Goal: Task Accomplishment & Management: Use online tool/utility

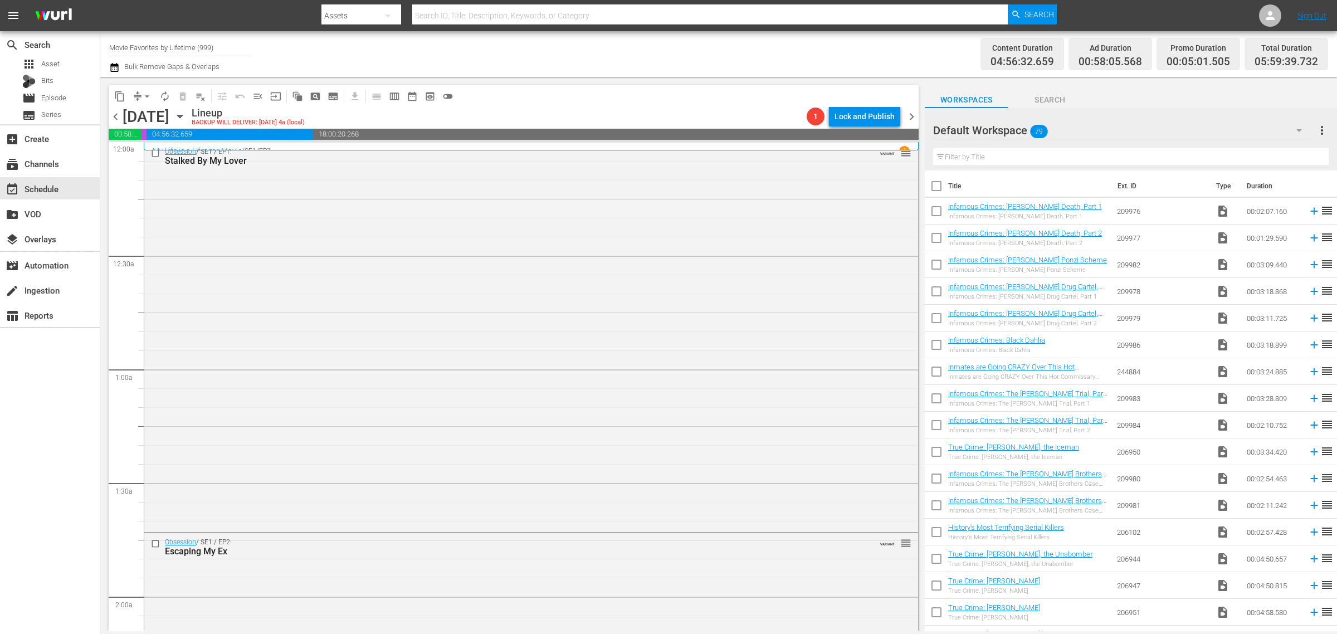
click at [536, 46] on div "Channel Title Movie Favorites by Lifetime (999) Bulk Remove Gaps & Overlaps" at bounding box center [441, 54] width 664 height 40
click at [118, 118] on span "chevron_left" at bounding box center [116, 117] width 14 height 14
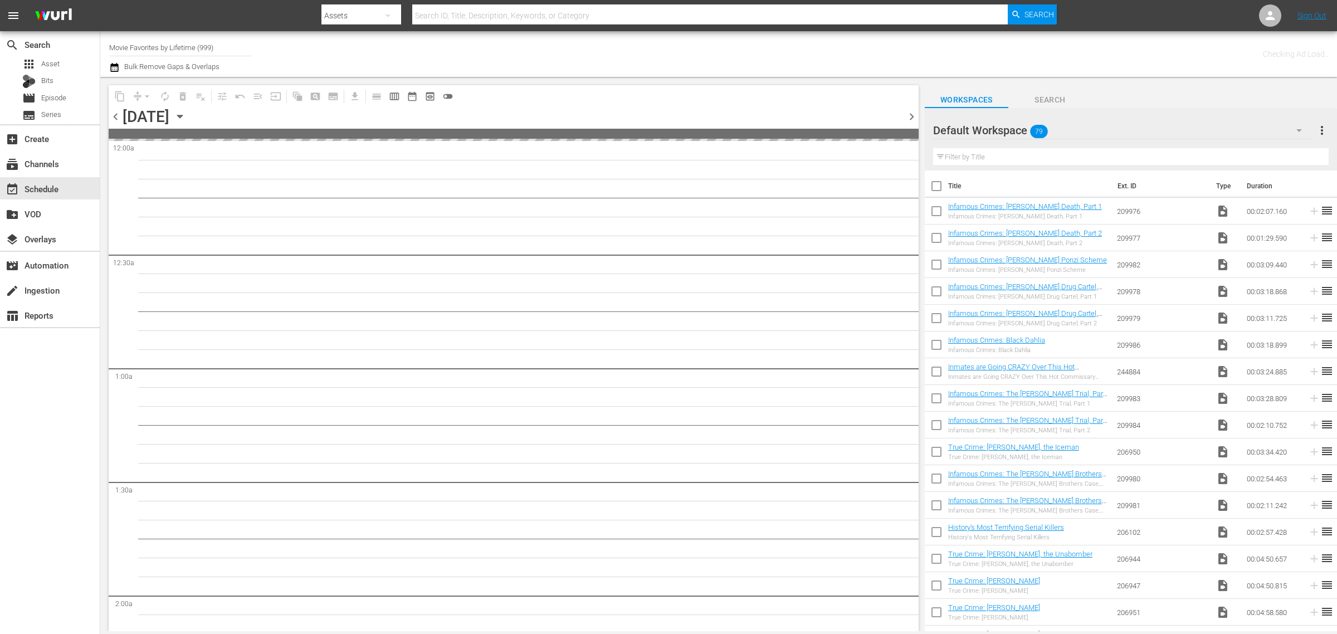
click at [669, 66] on div "Channel Title Movie Favorites by Lifetime (999) Bulk Remove Gaps & Overlaps" at bounding box center [441, 54] width 664 height 40
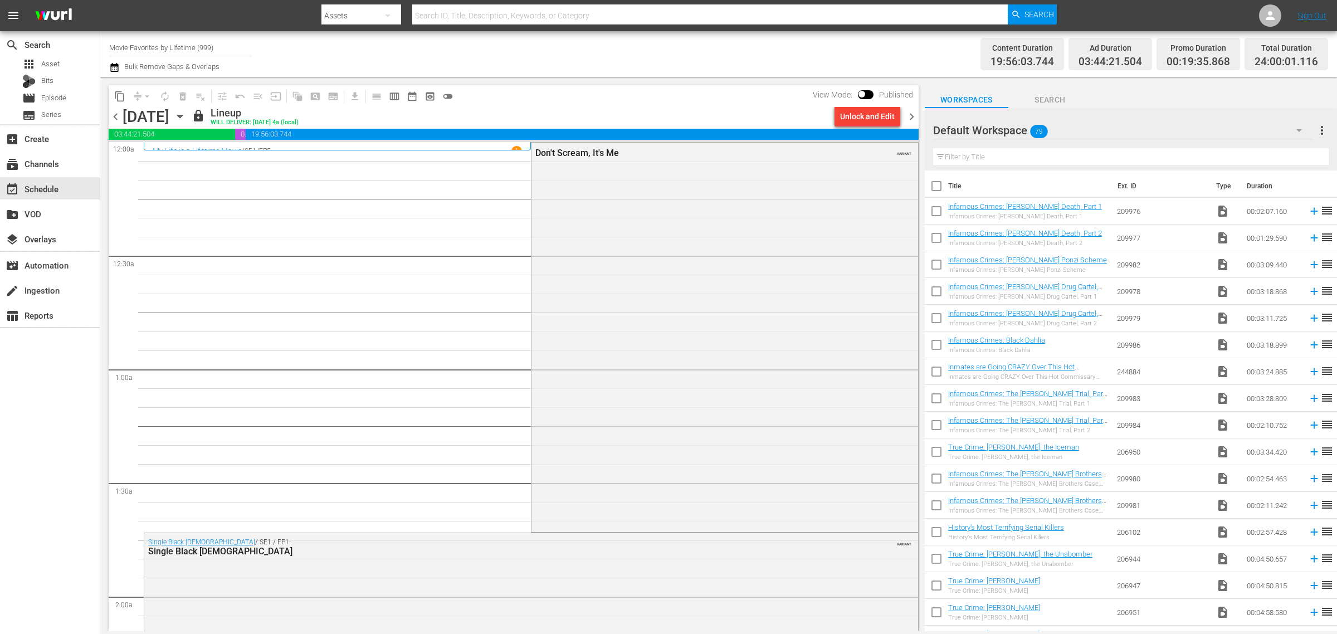
click at [636, 43] on div "Channel Title Movie Favorites by Lifetime (999) Bulk Remove Gaps & Overlaps" at bounding box center [441, 54] width 664 height 40
click at [912, 115] on span "chevron_right" at bounding box center [911, 117] width 14 height 14
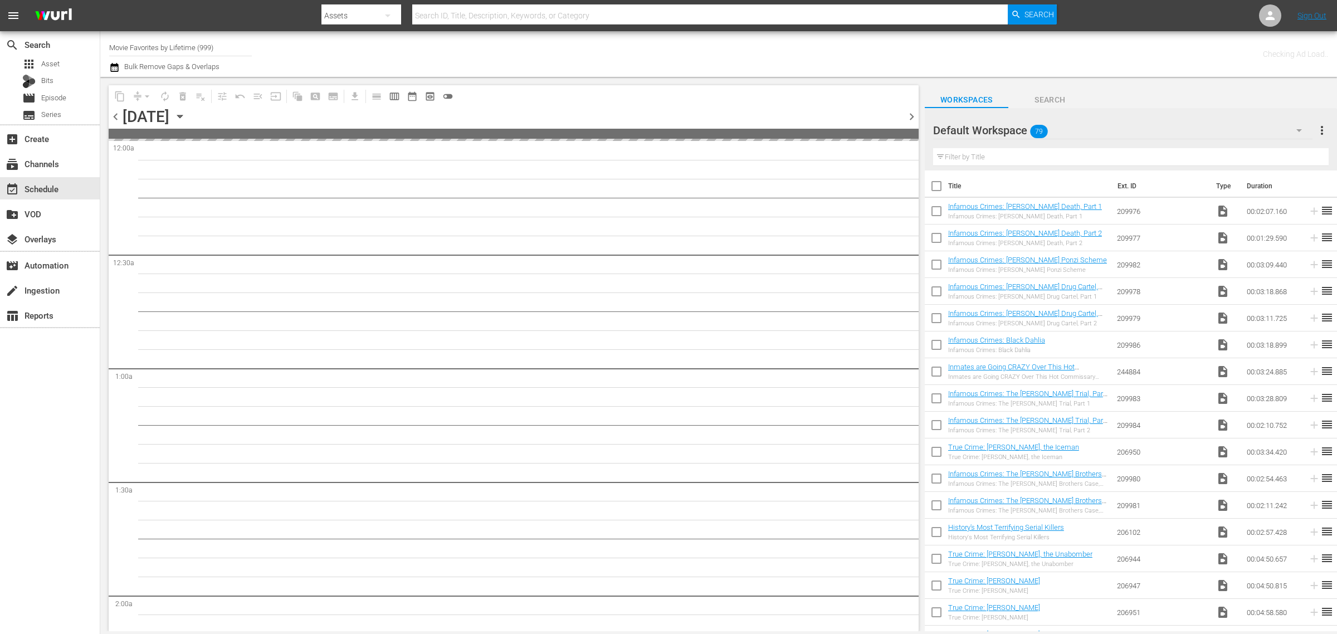
click at [689, 59] on div "Channel Title Movie Favorites by Lifetime (999) Bulk Remove Gaps & Overlaps" at bounding box center [441, 54] width 664 height 40
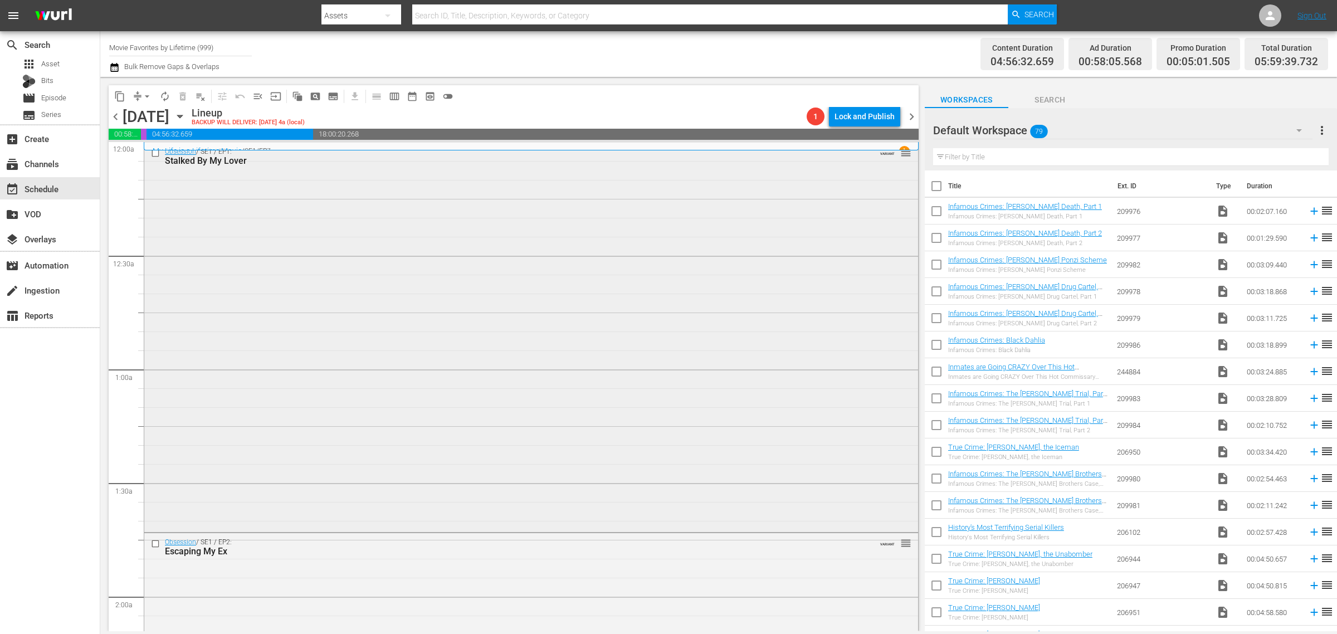
click at [532, 333] on div "Obsession / SE1 / EP1: Stalked By My Lover VARIANT reorder" at bounding box center [531, 336] width 774 height 387
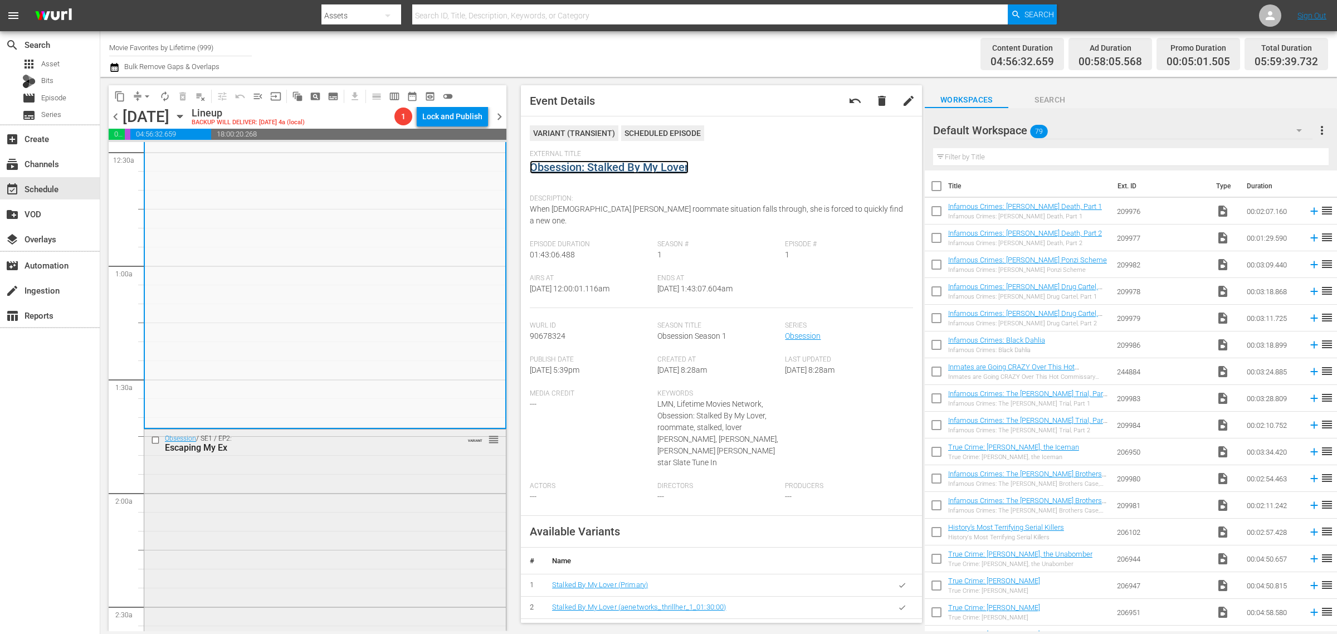
scroll to position [278, 0]
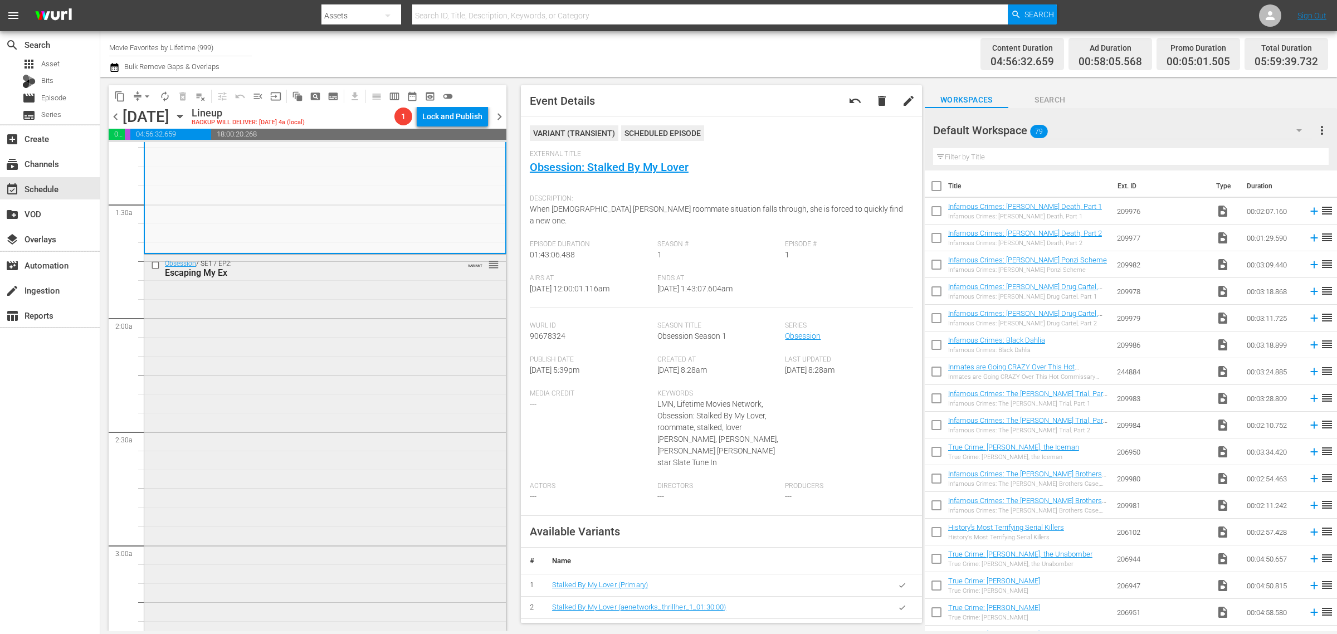
click at [277, 452] on div "Obsession / SE1 / EP2: Escaping My Ex VARIANT reorder" at bounding box center [324, 448] width 361 height 387
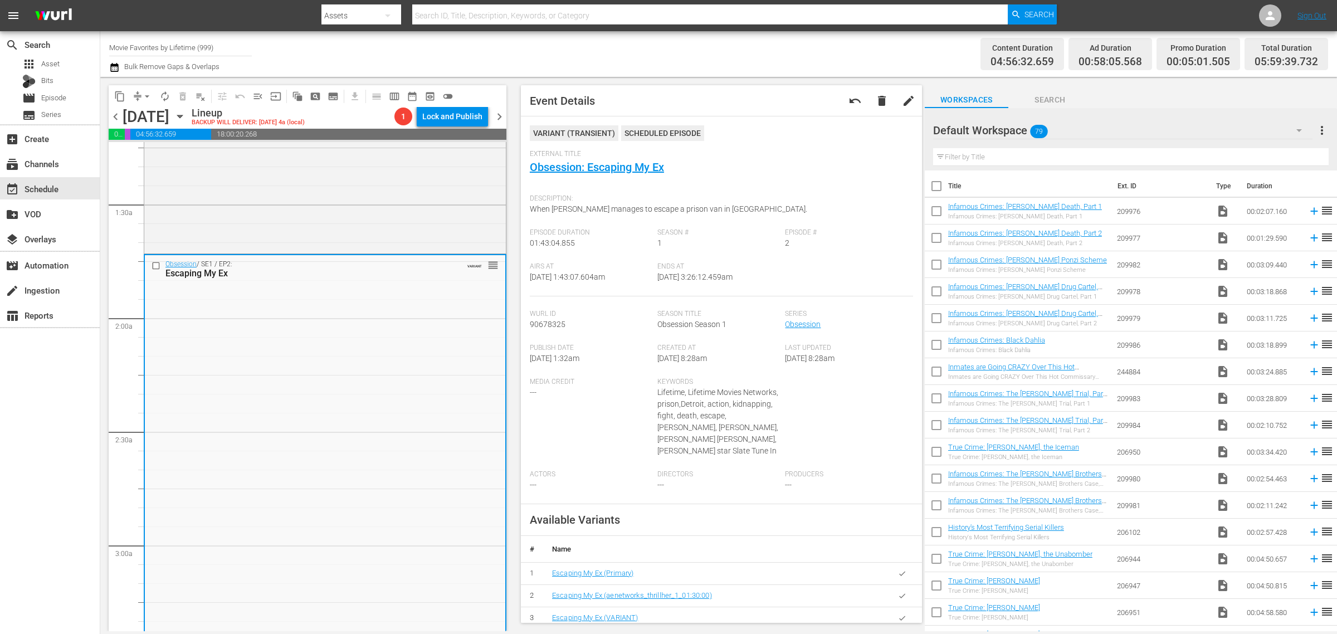
click at [699, 64] on div "Channel Title Movie Favorites by Lifetime (999) Bulk Remove Gaps & Overlaps" at bounding box center [441, 54] width 664 height 40
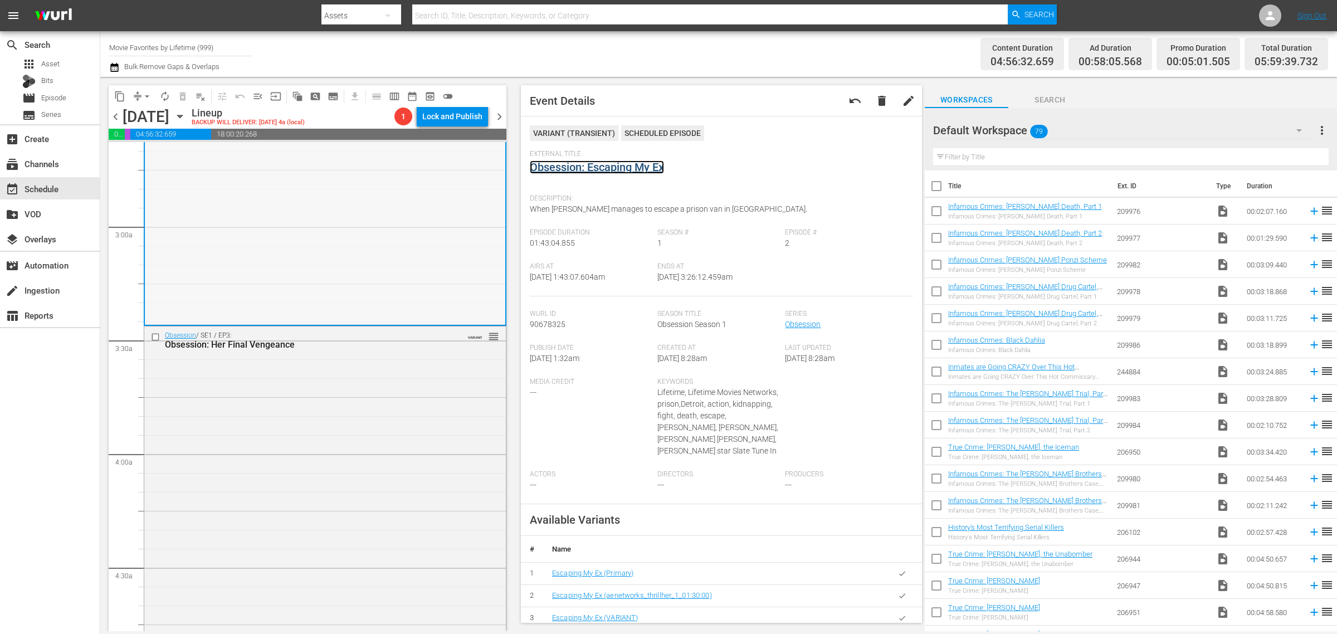
scroll to position [766, 0]
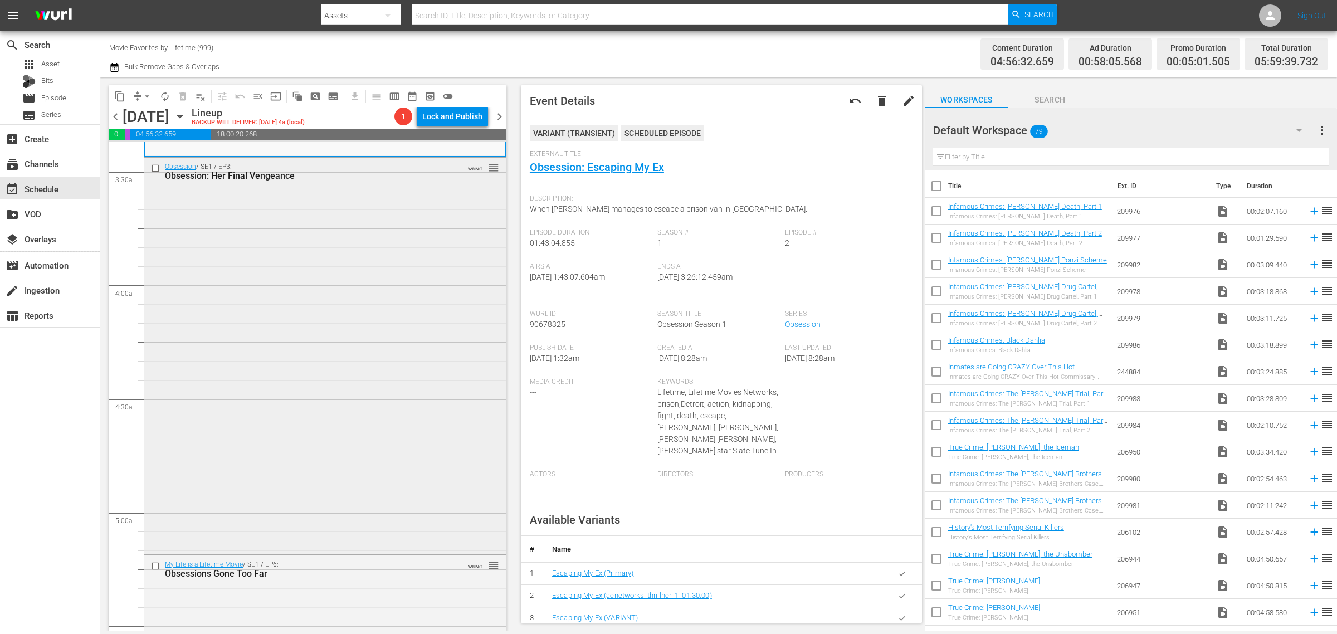
click at [299, 351] on div "Obsession / SE1 / EP3: Obsession: Her Final Vengeance VARIANT reorder" at bounding box center [324, 355] width 361 height 394
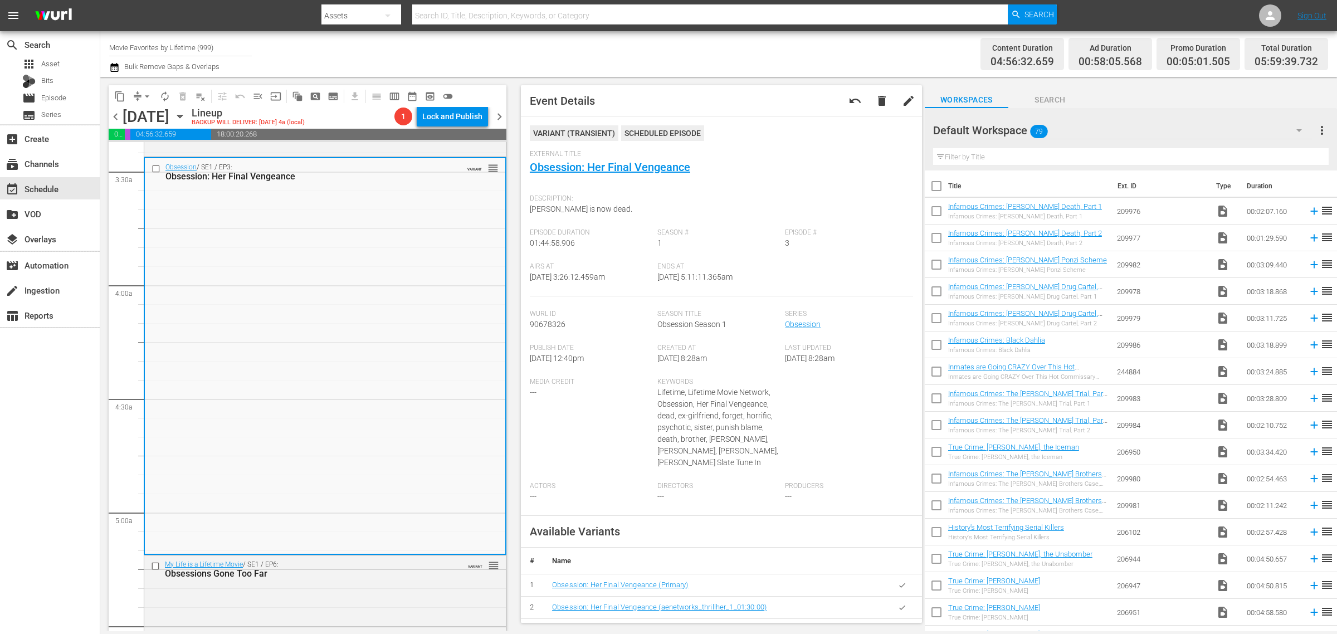
click at [574, 30] on nav "menu Search By Assets Search ID, Title, Description, Keywords, or Category Sear…" at bounding box center [668, 15] width 1337 height 31
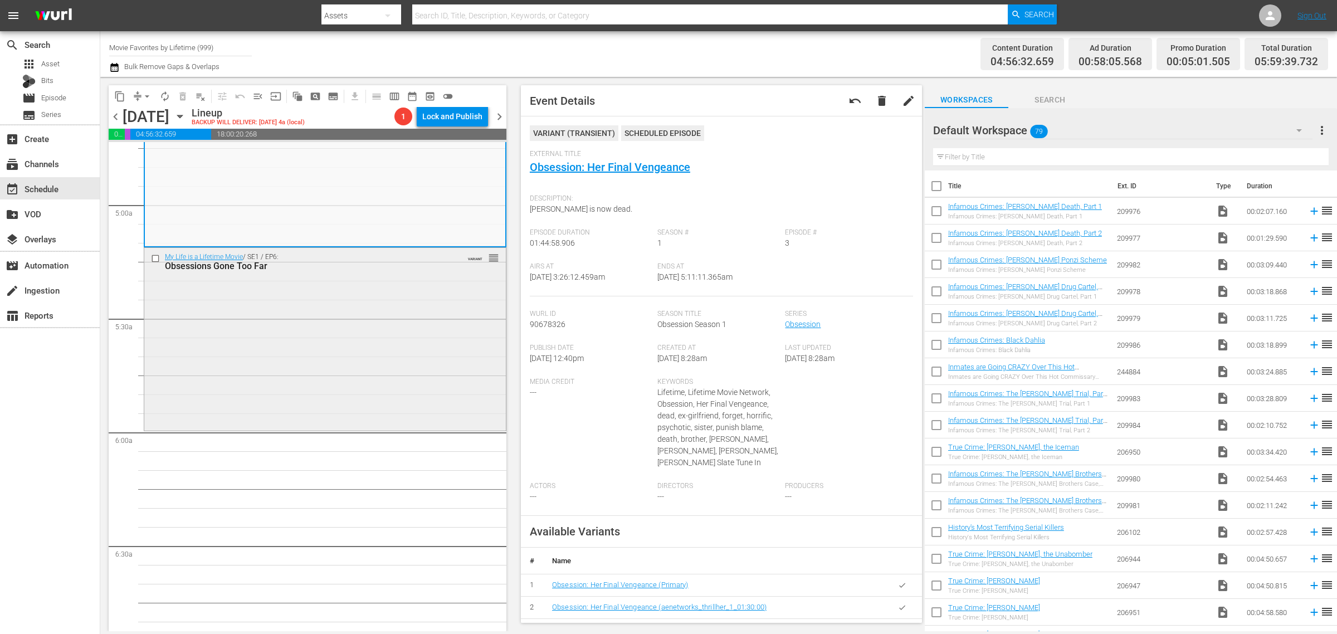
scroll to position [1114, 0]
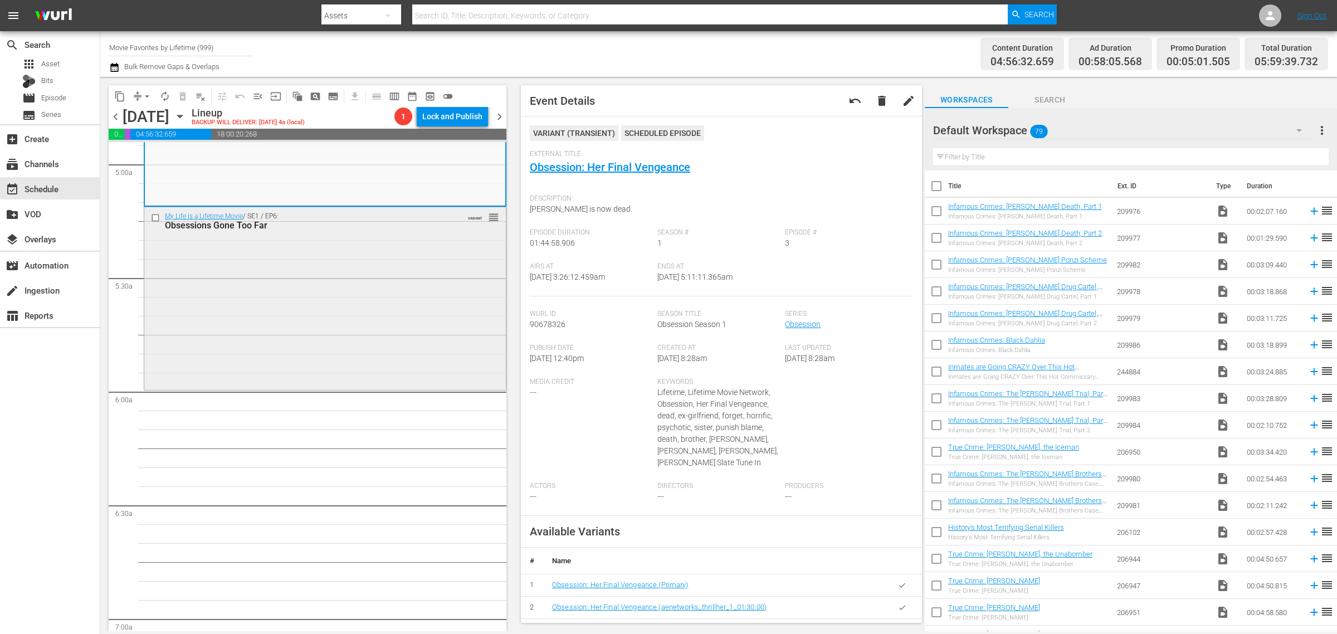
click at [281, 370] on div "My Life is a Lifetime Movie / SE1 / EP6: Obsessions Gone Too Far VARIANT reorder" at bounding box center [324, 297] width 361 height 180
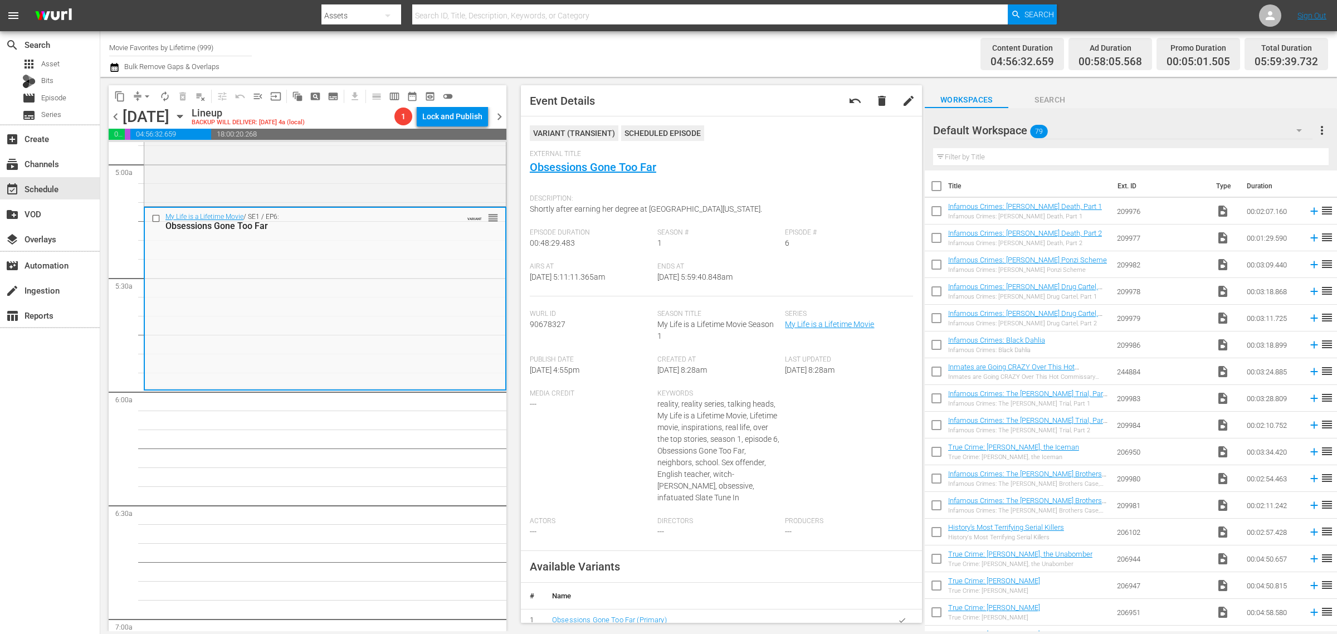
click at [682, 42] on div "Channel Title Movie Favorites by Lifetime (999) Bulk Remove Gaps & Overlaps" at bounding box center [441, 54] width 664 height 40
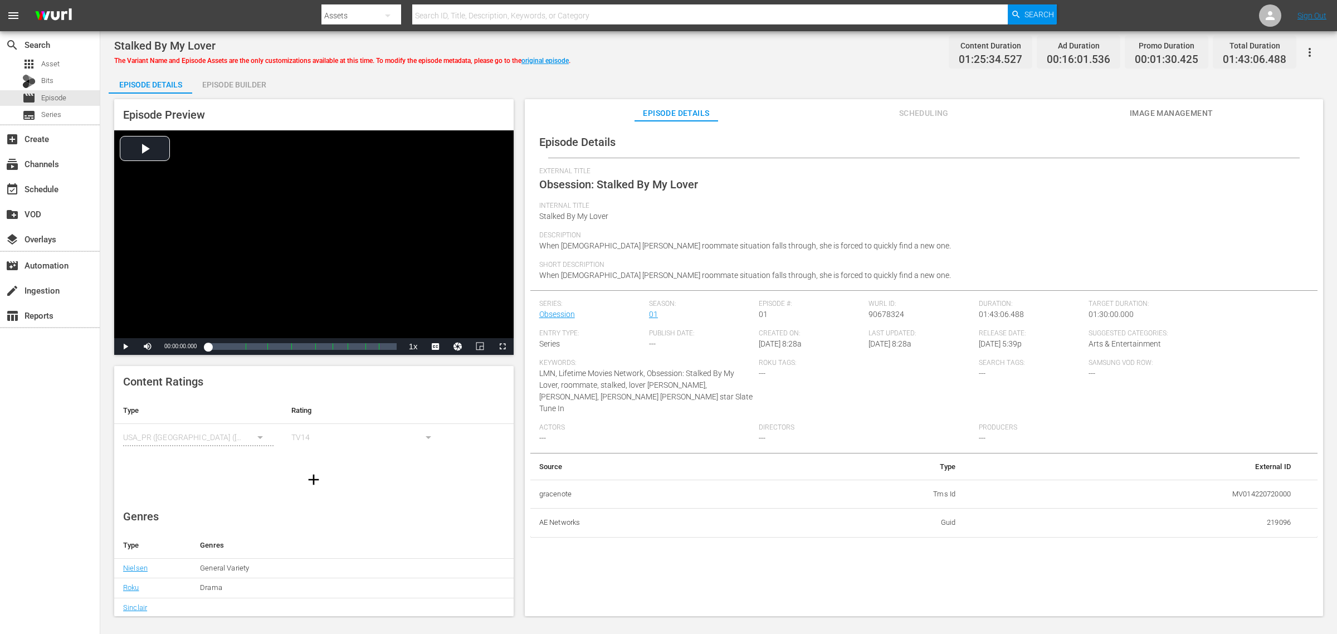
click at [808, 66] on div "Stalked By My Lover The Variant Name and Episode Assets are the only customizat…" at bounding box center [718, 324] width 1236 height 586
click at [1069, 104] on button "Image Management" at bounding box center [1171, 110] width 84 height 22
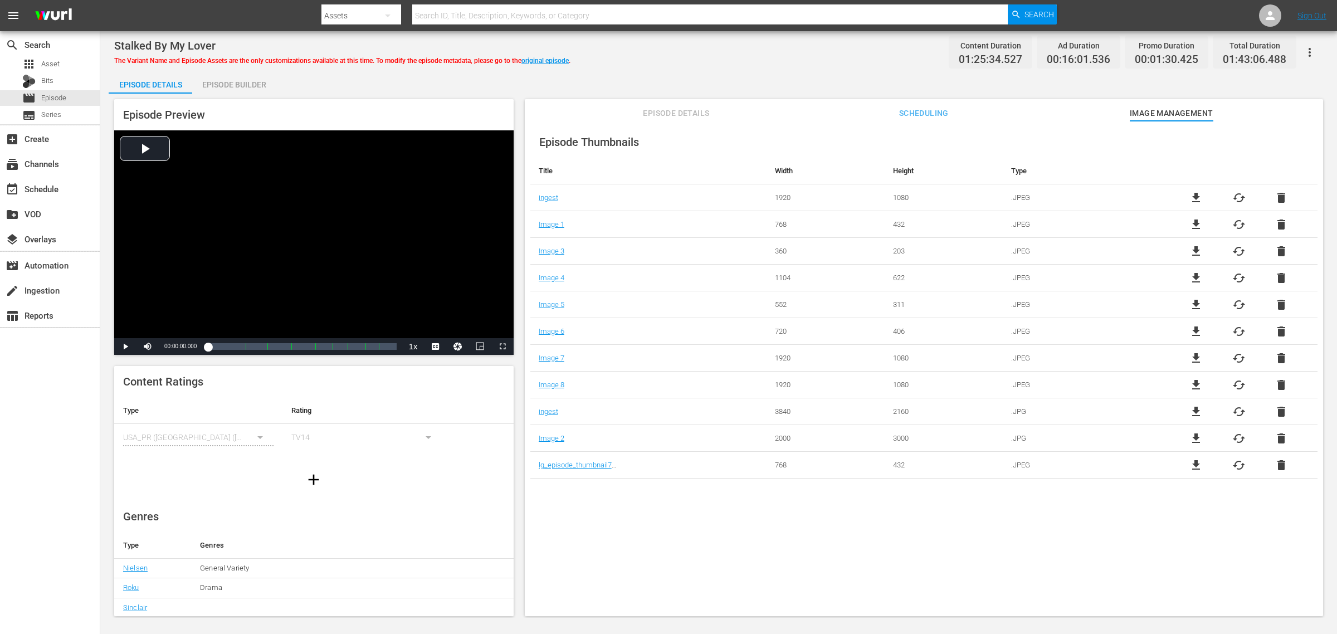
click at [245, 87] on div "Episode Builder" at bounding box center [234, 84] width 84 height 27
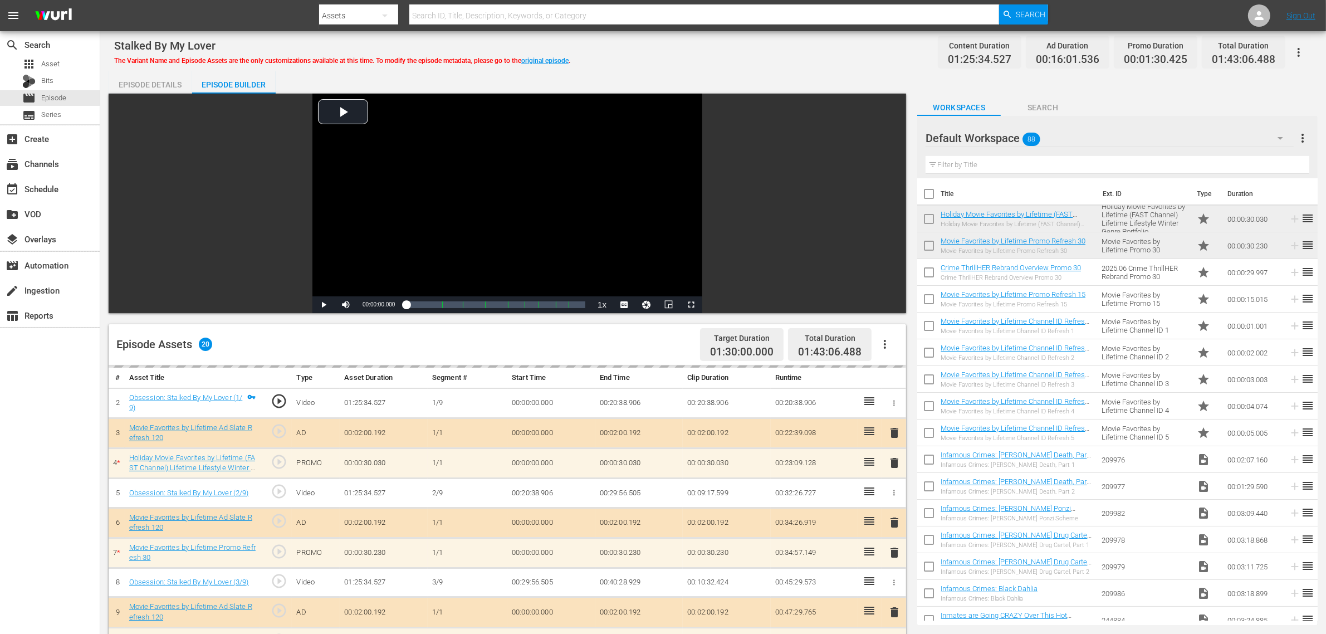
click at [666, 51] on div "Stalked By My Lover The Variant Name and Episode Assets are the only customizat…" at bounding box center [713, 52] width 1198 height 25
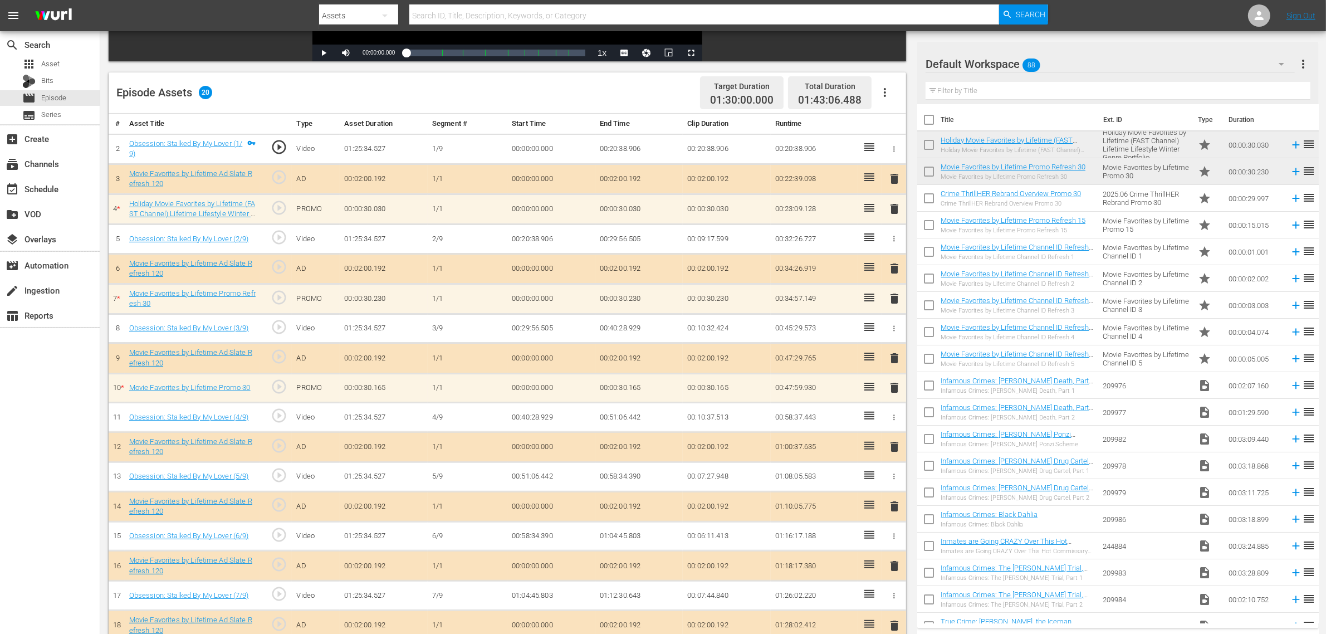
scroll to position [278, 0]
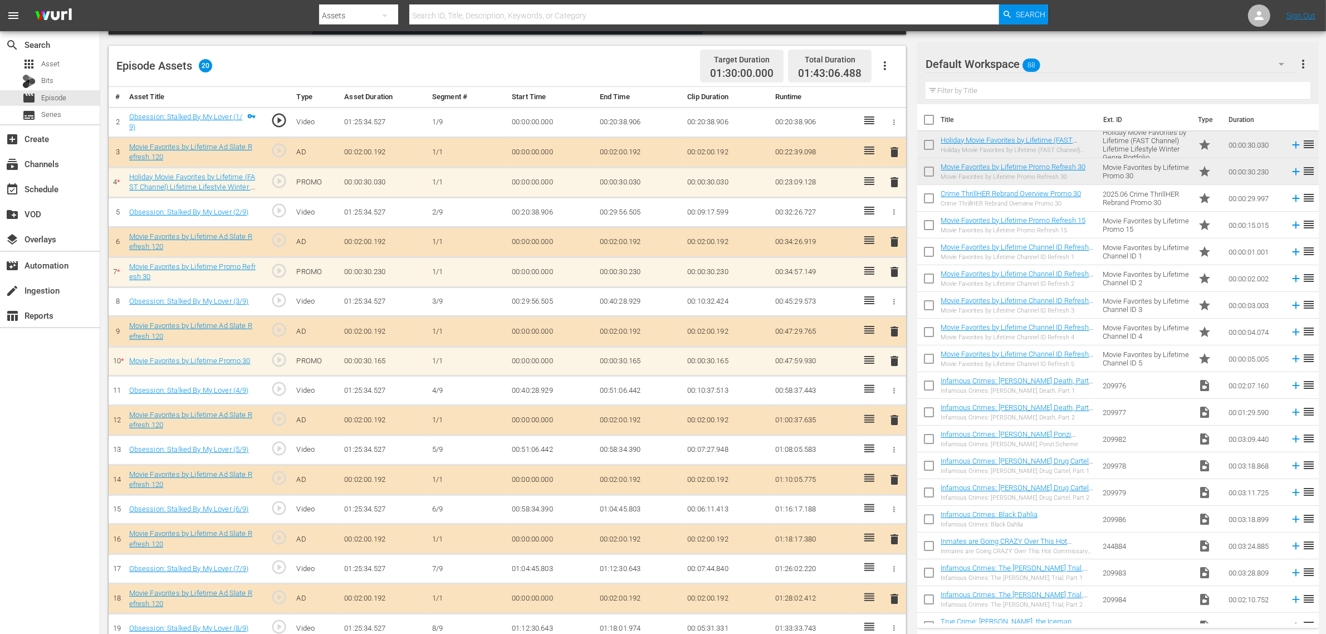
click at [596, 70] on div "Episode Assets 20 Target Duration 01:30:00.000 Total Duration 01:43:06.488" at bounding box center [507, 66] width 797 height 41
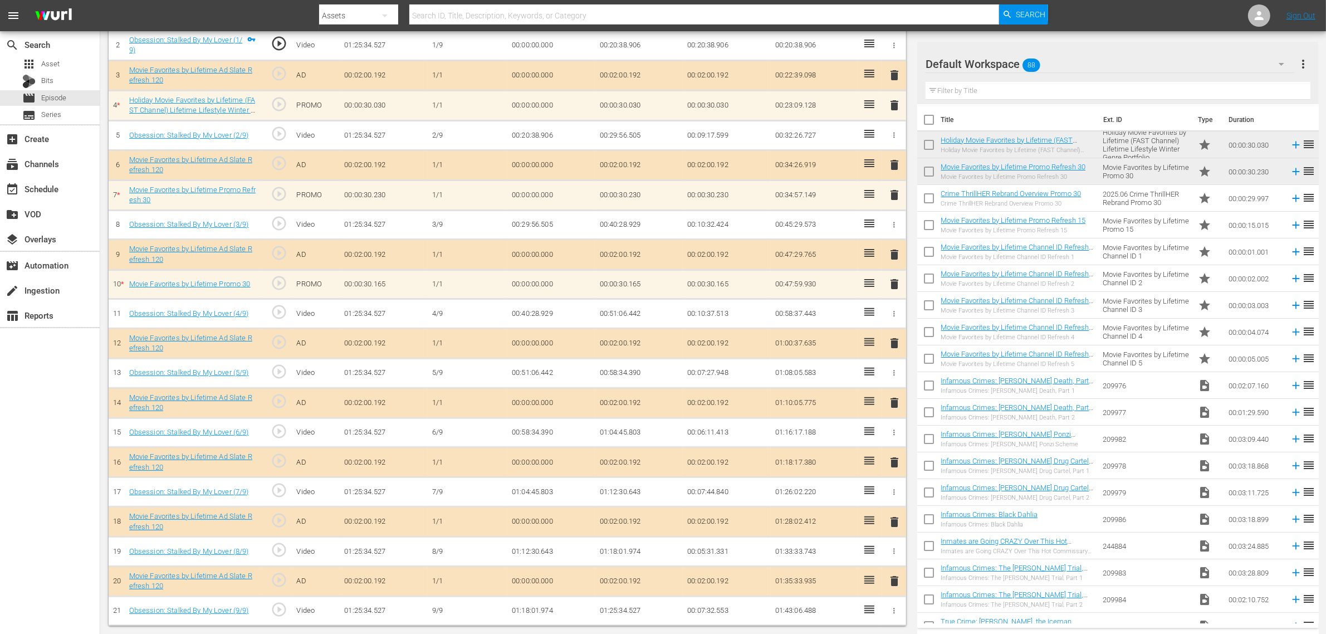
scroll to position [360, 0]
click at [769, 84] on td "00:02:00.192" at bounding box center [727, 75] width 88 height 30
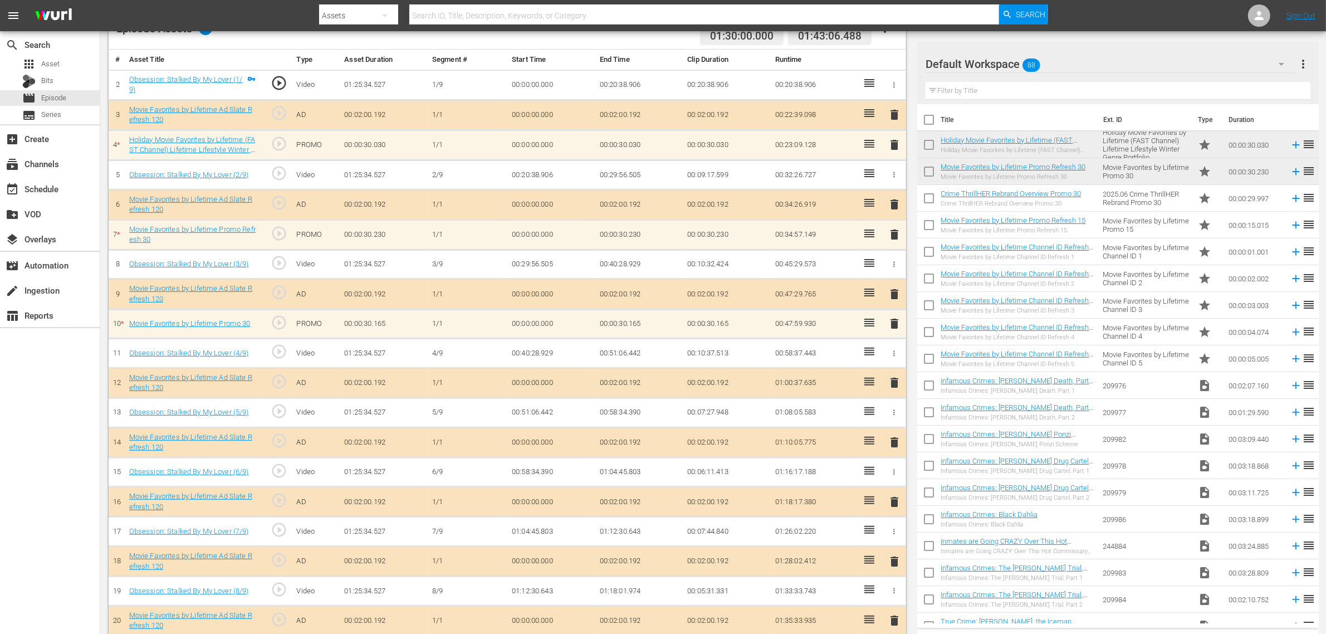
scroll to position [291, 0]
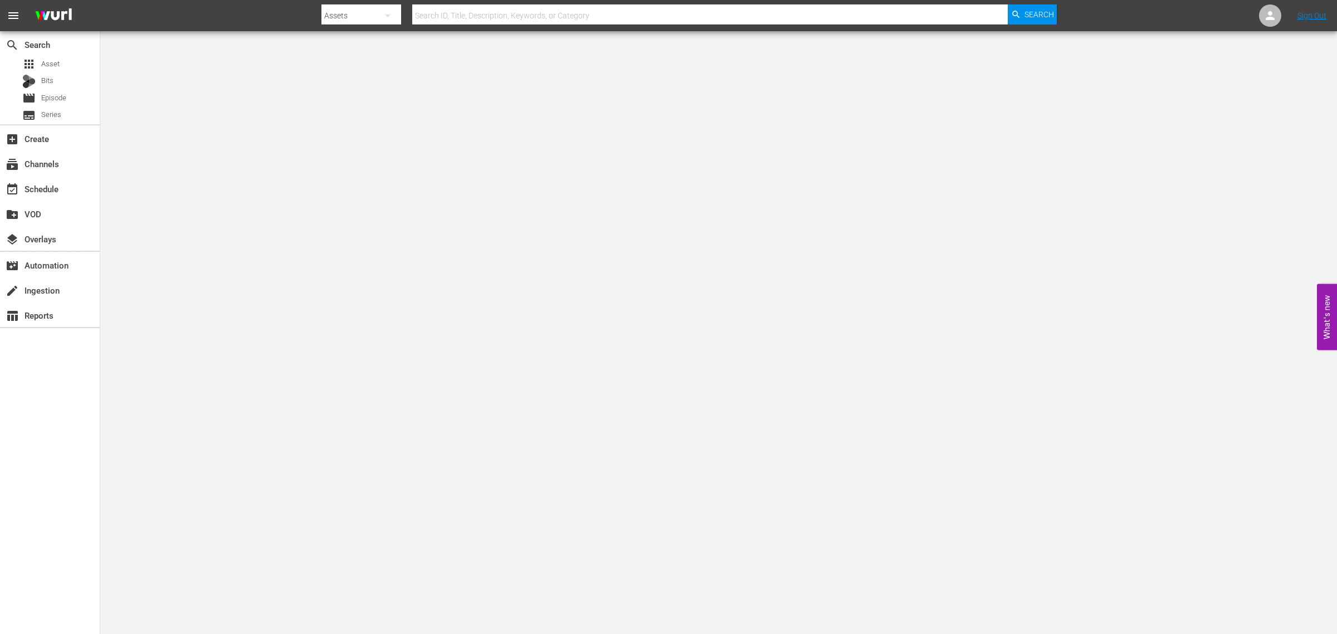
click at [160, 13] on nav "menu Search By Assets Search ID, Title, Description, Keywords, or Category Sear…" at bounding box center [668, 15] width 1337 height 31
click at [41, 192] on div "event_available Schedule" at bounding box center [31, 187] width 62 height 10
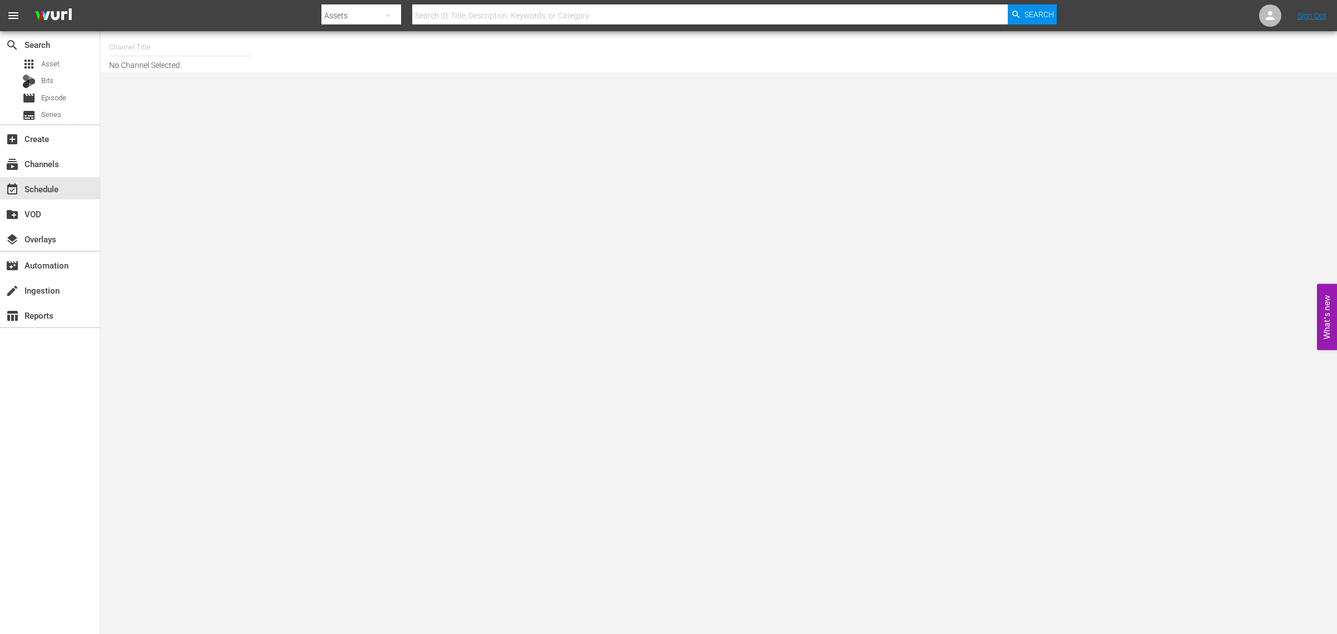
click at [154, 51] on input "text" at bounding box center [180, 47] width 143 height 27
click at [199, 74] on div "Best of American Pickers by History (2038 - ae_networks_bestofamericanpickersby…" at bounding box center [262, 78] width 288 height 27
type input "Best of American Pickers by History (2038 - ae_networks_bestofamericanpickersby…"
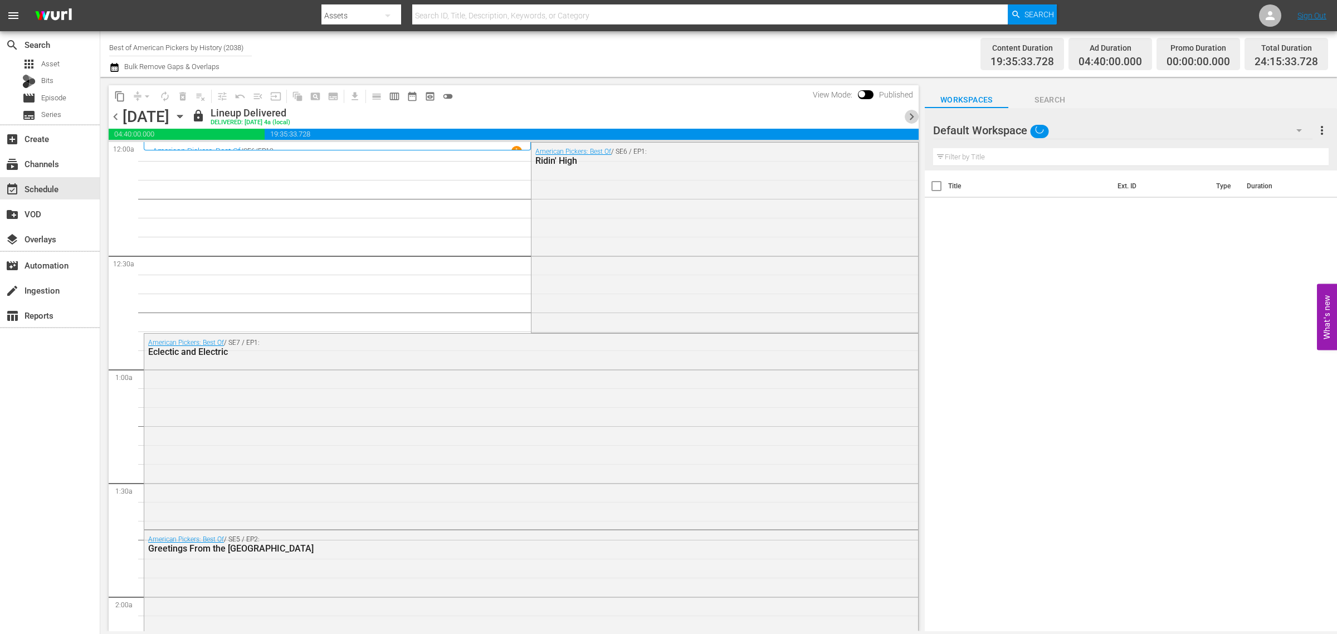
click at [911, 115] on span "chevron_right" at bounding box center [911, 117] width 14 height 14
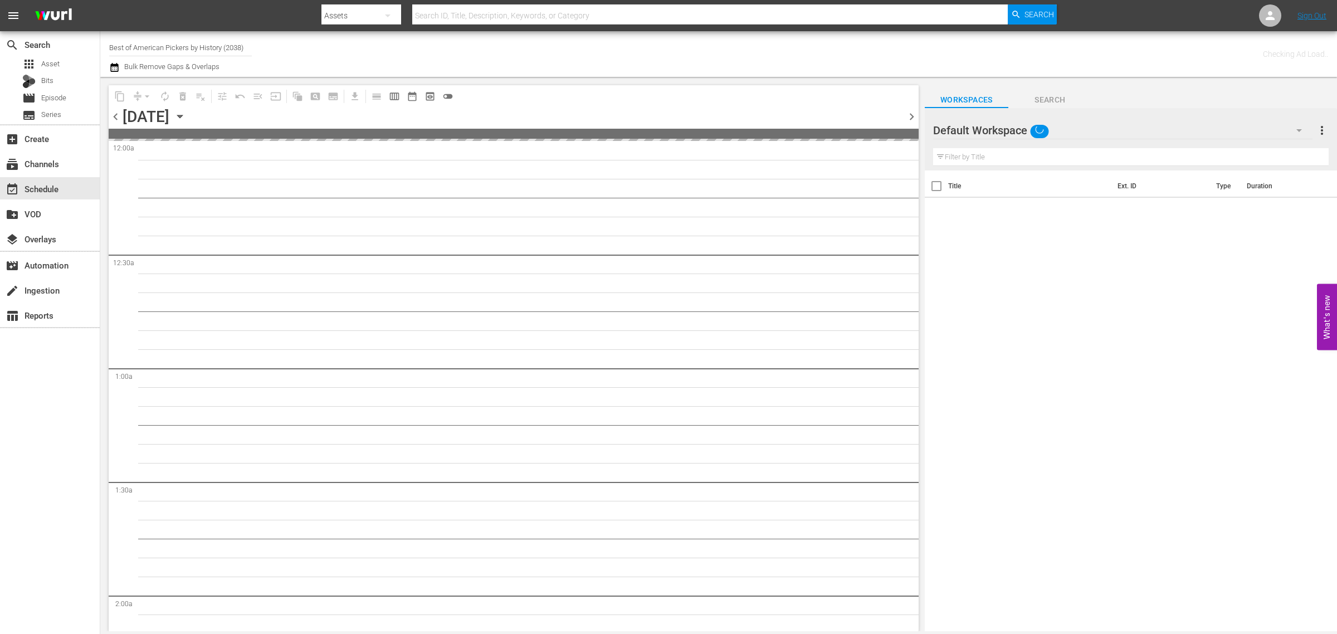
click at [631, 60] on div "Channel Title Best of American Pickers by History (2038) Bulk Remove Gaps & Ove…" at bounding box center [441, 54] width 664 height 40
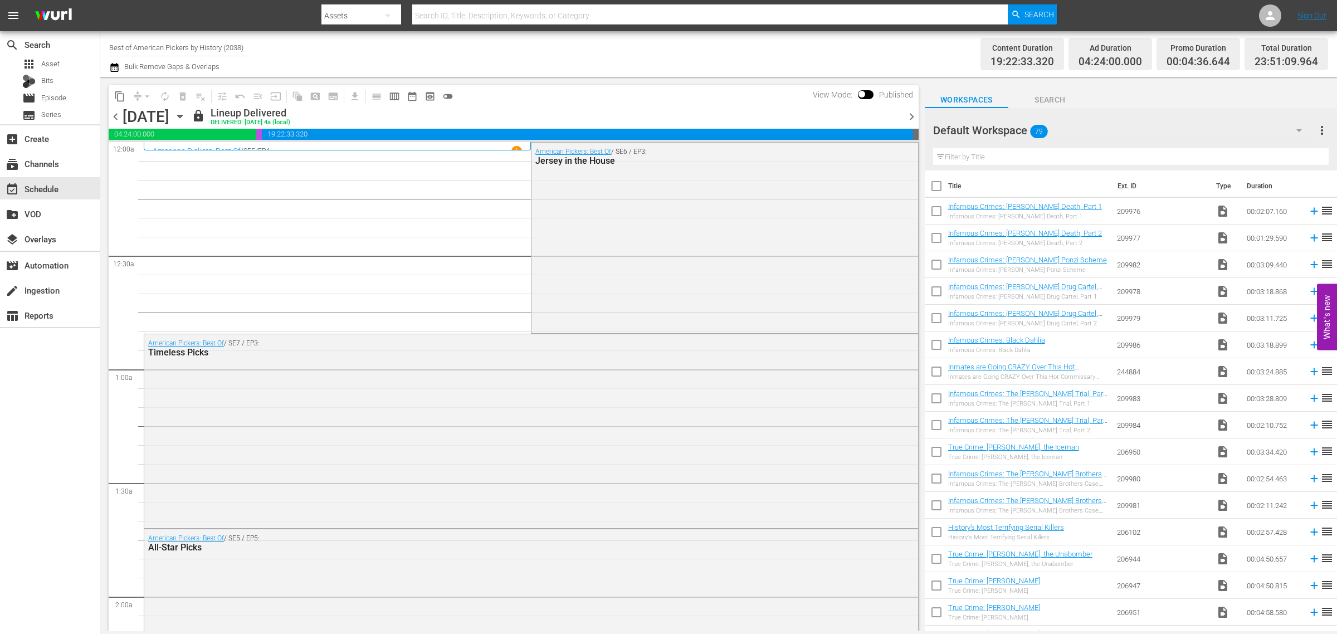
click at [317, 61] on div "Channel Title Best of American Pickers by History (2038) Bulk Remove Gaps & Ove…" at bounding box center [441, 54] width 664 height 40
click at [111, 119] on span "chevron_left" at bounding box center [116, 117] width 14 height 14
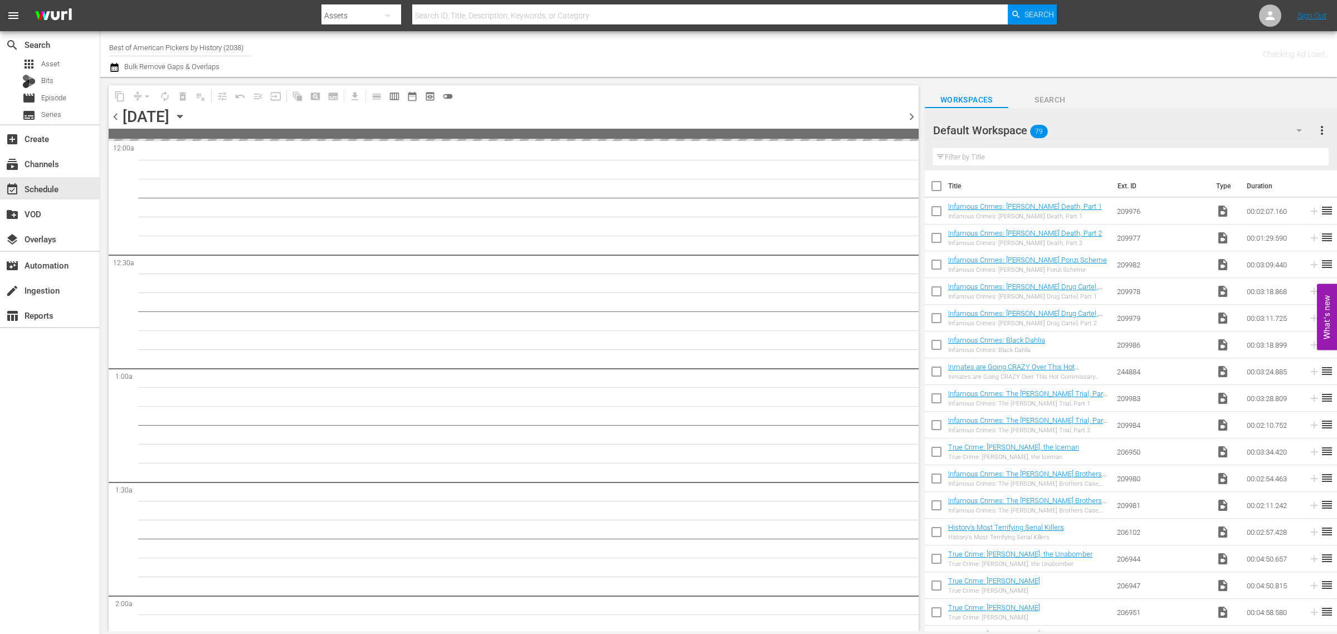
click at [593, 38] on div "Channel Title Best of American Pickers by History (2038) Bulk Remove Gaps & Ove…" at bounding box center [441, 54] width 664 height 40
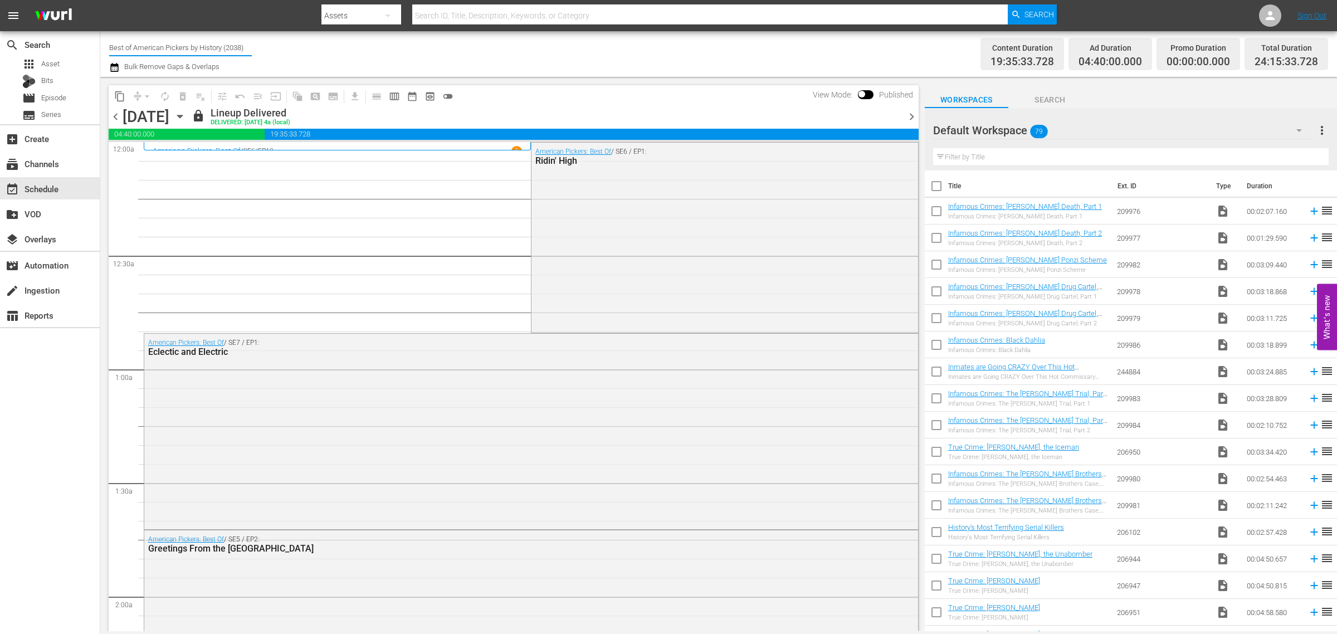
drag, startPoint x: 251, startPoint y: 45, endPoint x: -134, endPoint y: 36, distance: 384.4
click at [0, 36] on html "menu Search By Assets Search ID, Title, Description, Keywords, or Category Sear…" at bounding box center [668, 317] width 1337 height 634
click at [197, 75] on div "The First 48 & Beyond by A&E (2040 - ae_networks_thefirst48beyondbyae_1)" at bounding box center [262, 78] width 288 height 27
type input "The First 48 & Beyond by A&E (2040 - ae_networks_thefirst48beyondbyae_1)"
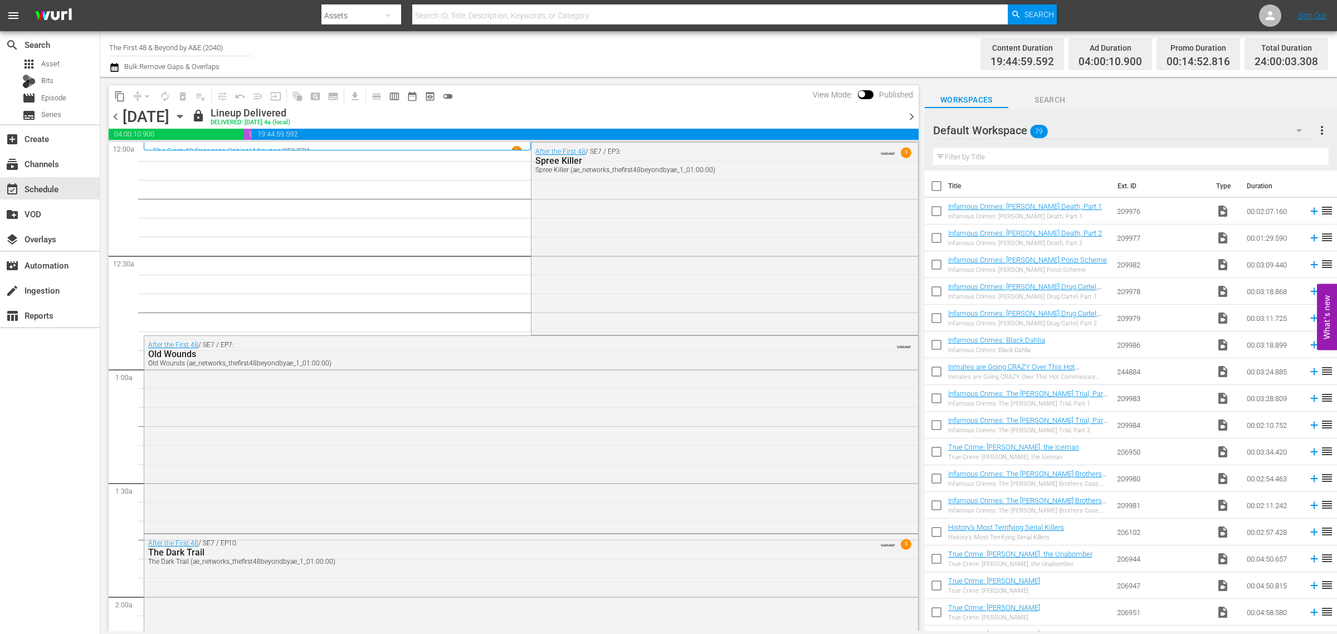
click at [555, 42] on div "Channel Title The First 48 & Beyond by A&E (2040) Bulk Remove Gaps & Overlaps" at bounding box center [441, 54] width 664 height 40
click at [834, 56] on div "Content Duration 19:44:59.592 Ad Duration 04:00:10.900 Promo Duration 00:14:52.…" at bounding box center [1051, 54] width 554 height 40
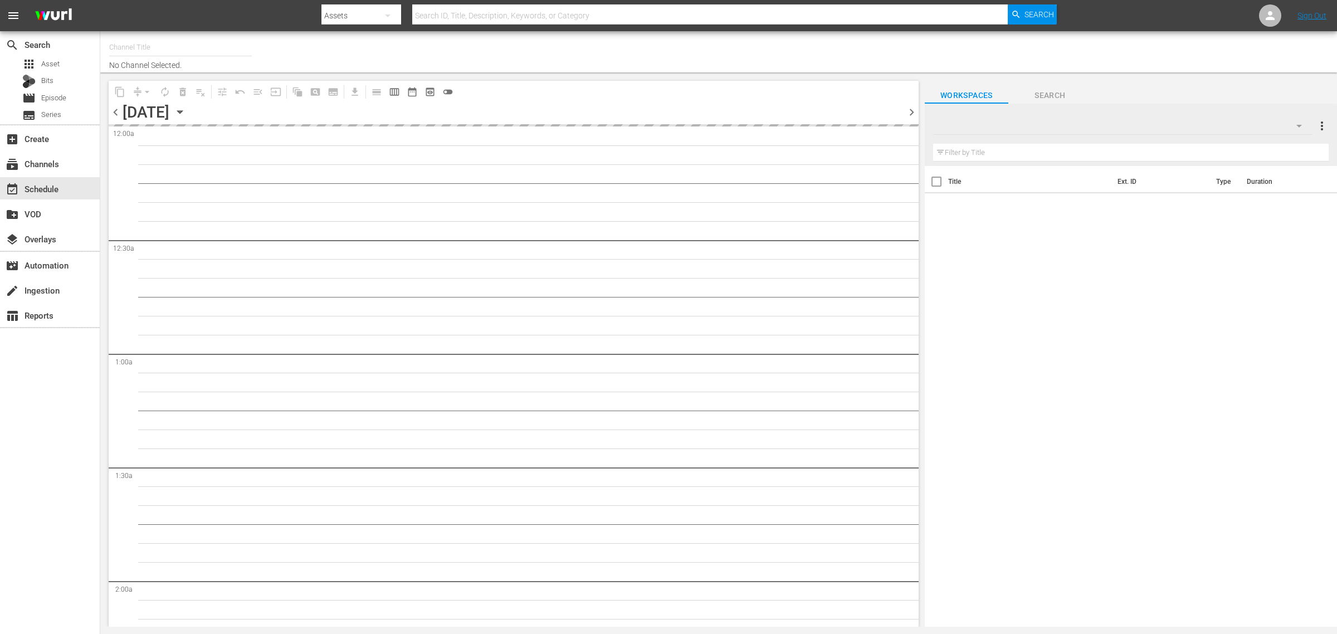
type input "Movie Favorites by Lifetime (999)"
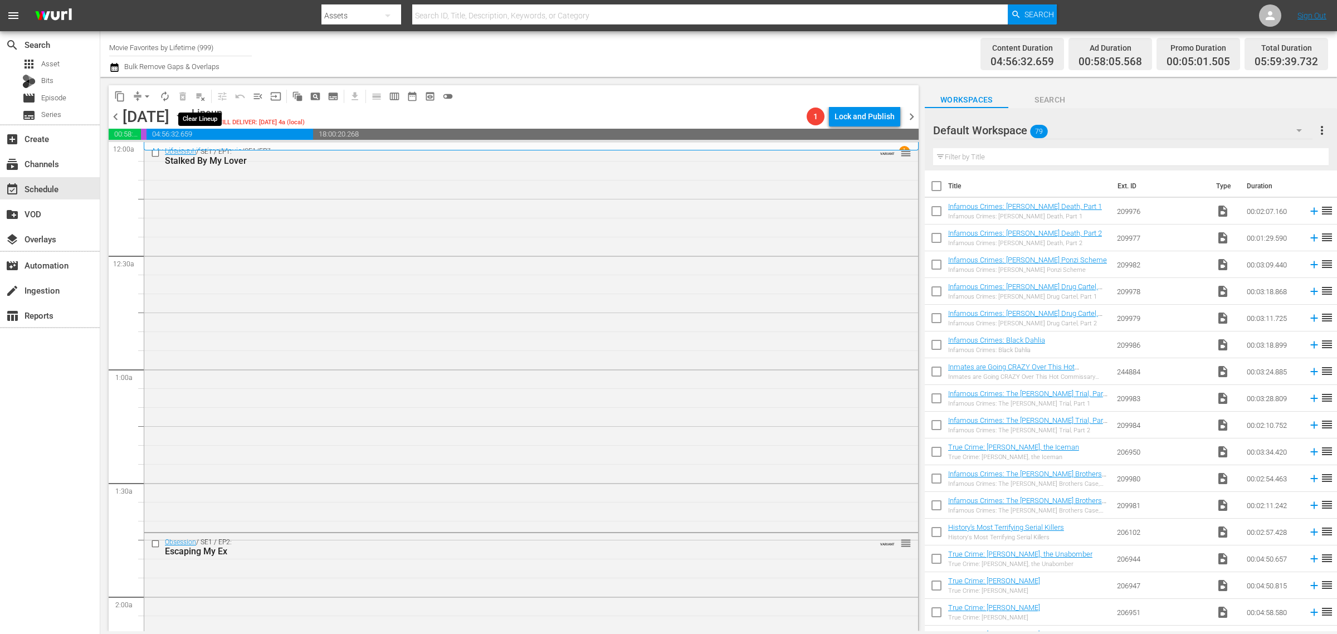
click at [204, 96] on span "playlist_remove_outlined" at bounding box center [200, 96] width 11 height 11
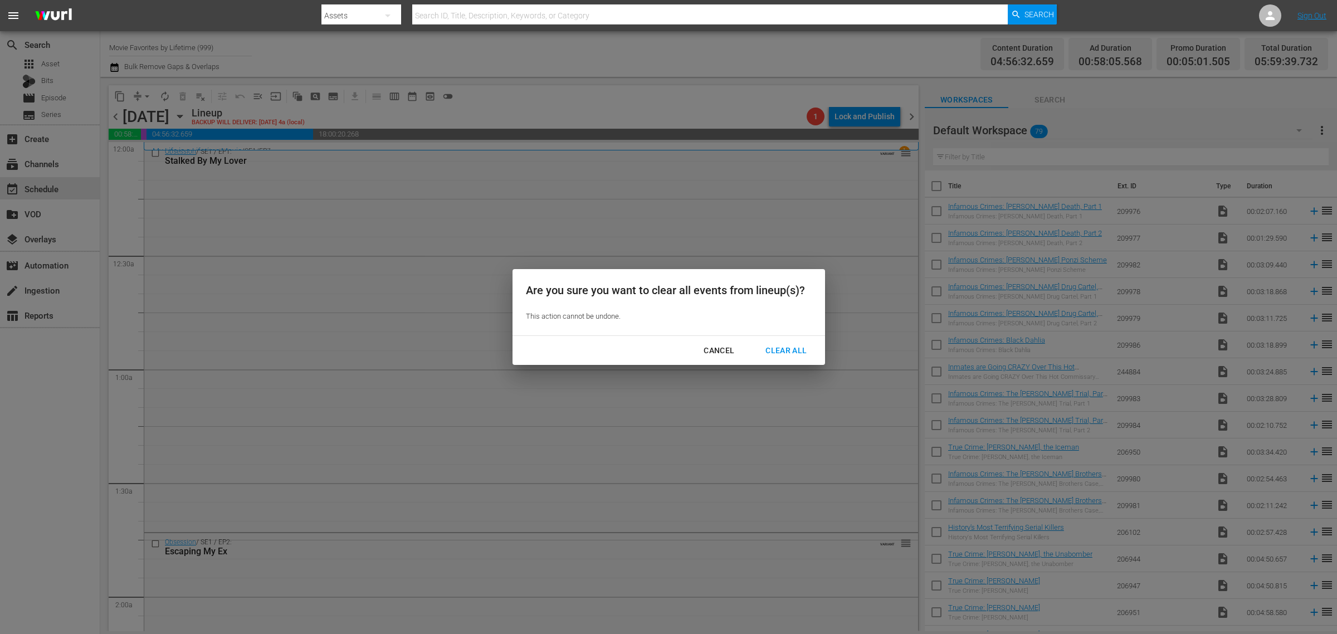
click at [772, 352] on div "Clear All" at bounding box center [785, 351] width 59 height 14
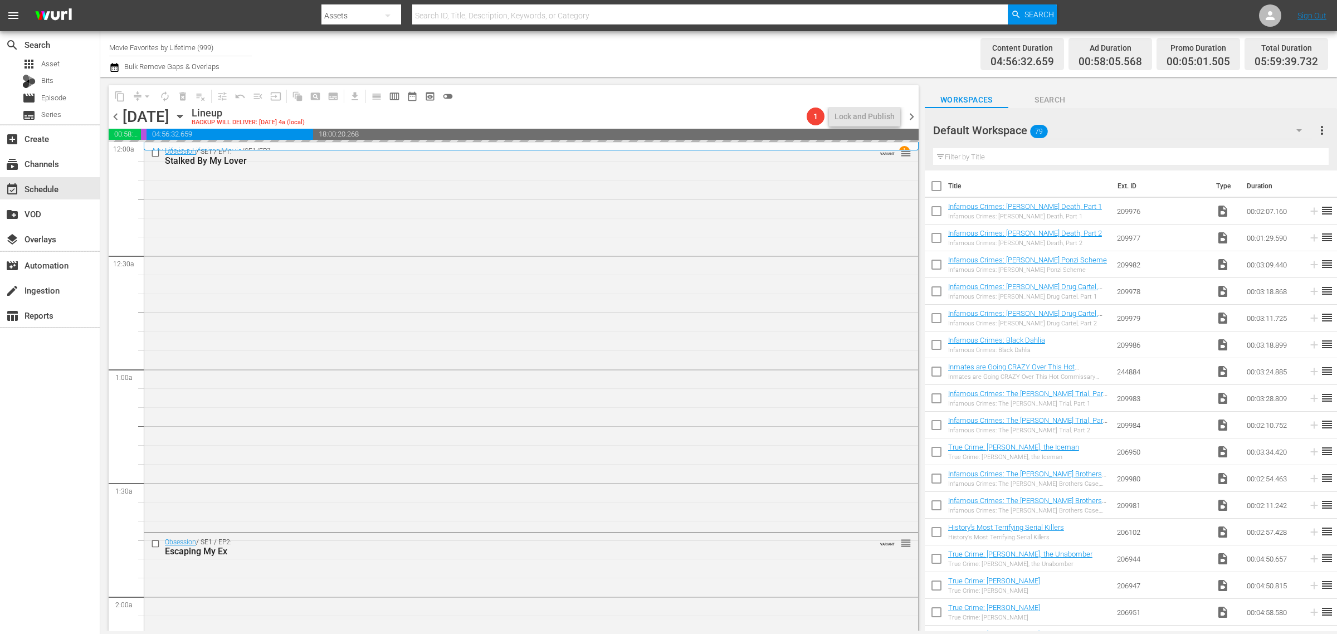
click at [674, 36] on div "Channel Title Movie Favorites by Lifetime (999) Bulk Remove Gaps & Overlaps" at bounding box center [441, 54] width 664 height 40
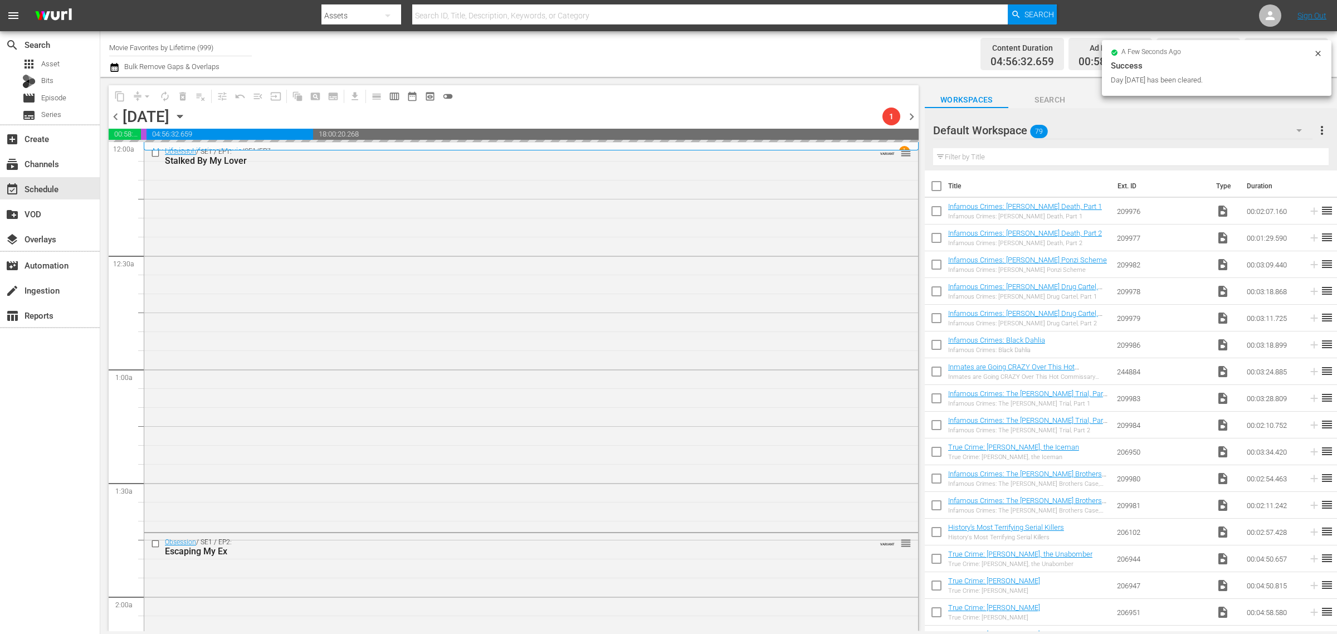
click at [721, 52] on div "Channel Title Movie Favorites by Lifetime (999) Bulk Remove Gaps & Overlaps" at bounding box center [441, 54] width 664 height 40
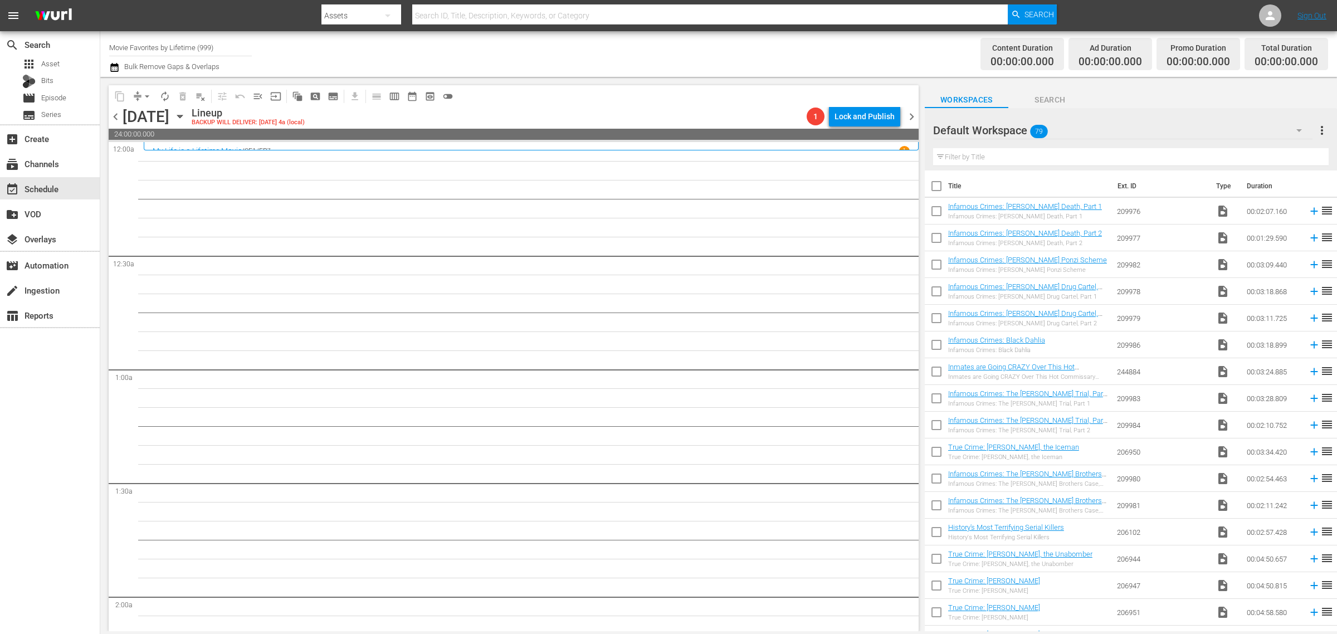
click at [685, 46] on div "Channel Title Movie Favorites by Lifetime (999) Bulk Remove Gaps & Overlaps" at bounding box center [441, 54] width 664 height 40
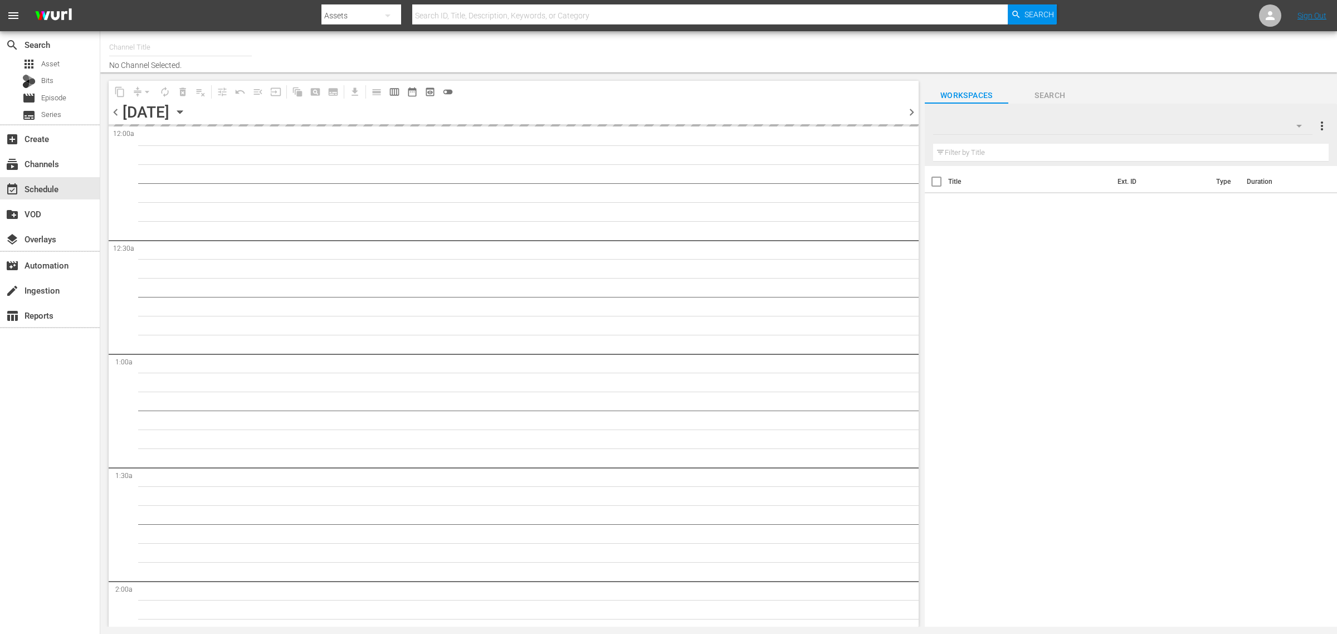
type input "Movie Favorites by Lifetime (999)"
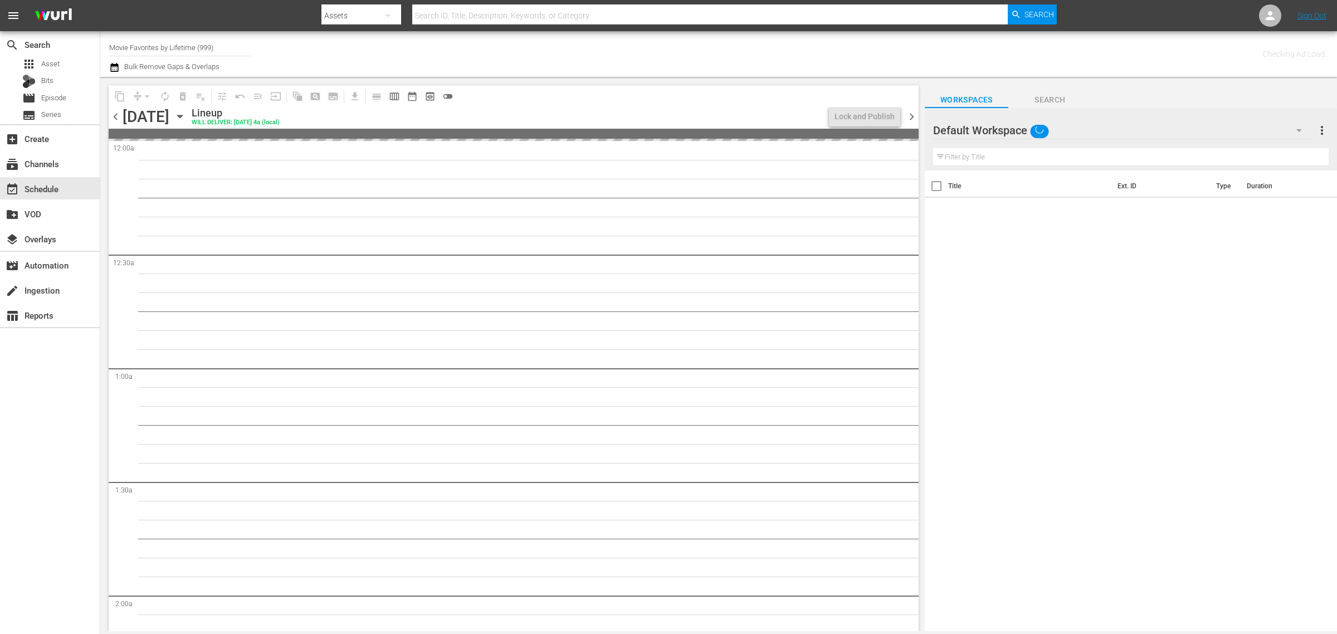
click at [650, 47] on div "Channel Title Movie Favorites by Lifetime (999) Bulk Remove Gaps & Overlaps" at bounding box center [441, 54] width 664 height 40
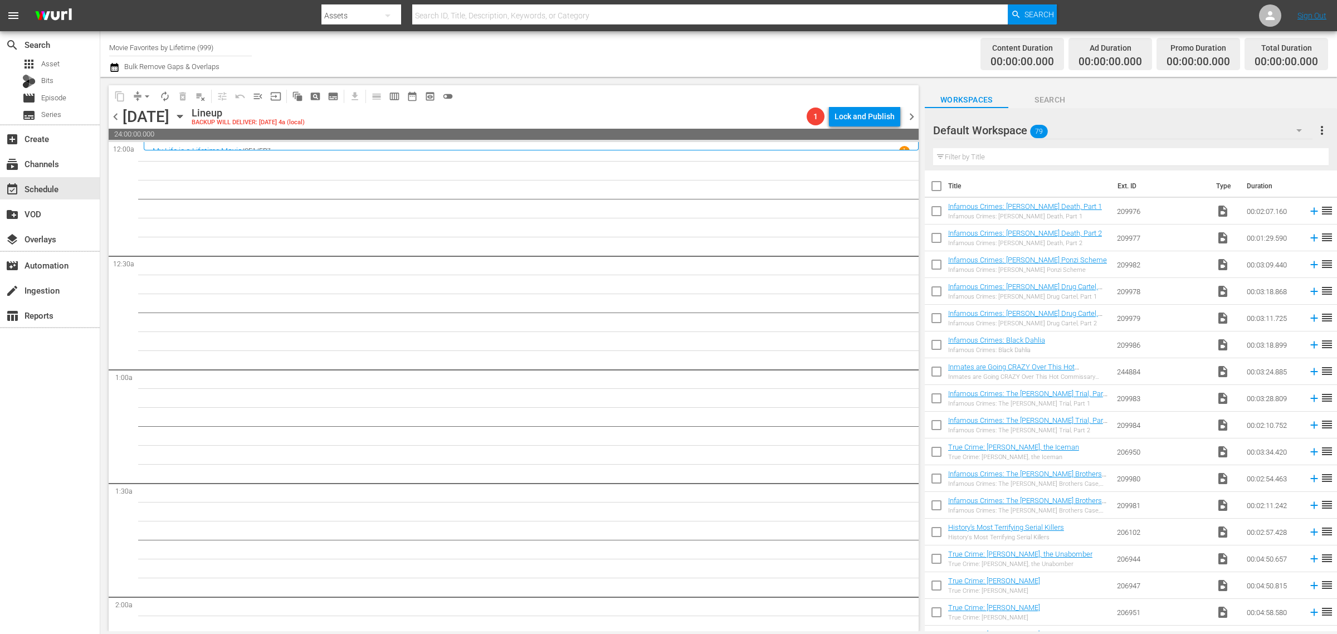
click at [632, 56] on div "Channel Title Movie Favorites by Lifetime (999) Bulk Remove Gaps & Overlaps" at bounding box center [441, 54] width 664 height 40
click at [627, 56] on div "Channel Title Movie Favorites by Lifetime (999) Bulk Remove Gaps & Overlaps" at bounding box center [441, 54] width 664 height 40
click at [684, 48] on div "Channel Title Movie Favorites by Lifetime (999) Bulk Remove Gaps & Overlaps" at bounding box center [441, 54] width 664 height 40
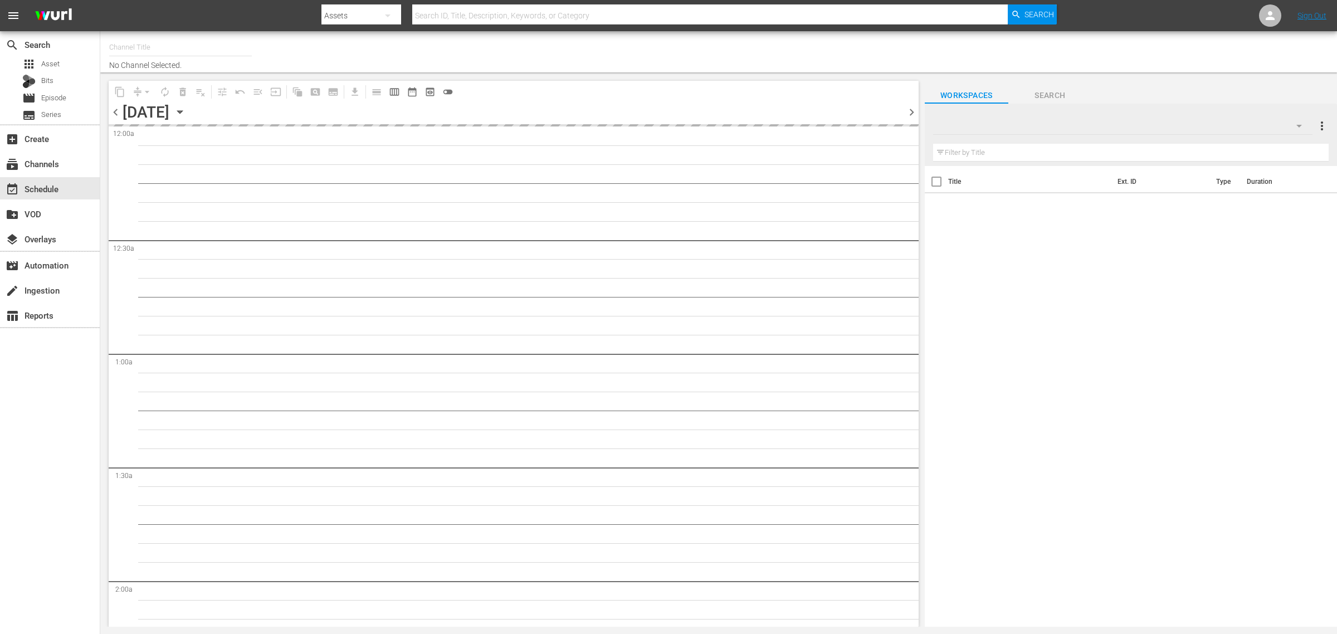
type input "Movie Favorites by Lifetime (999)"
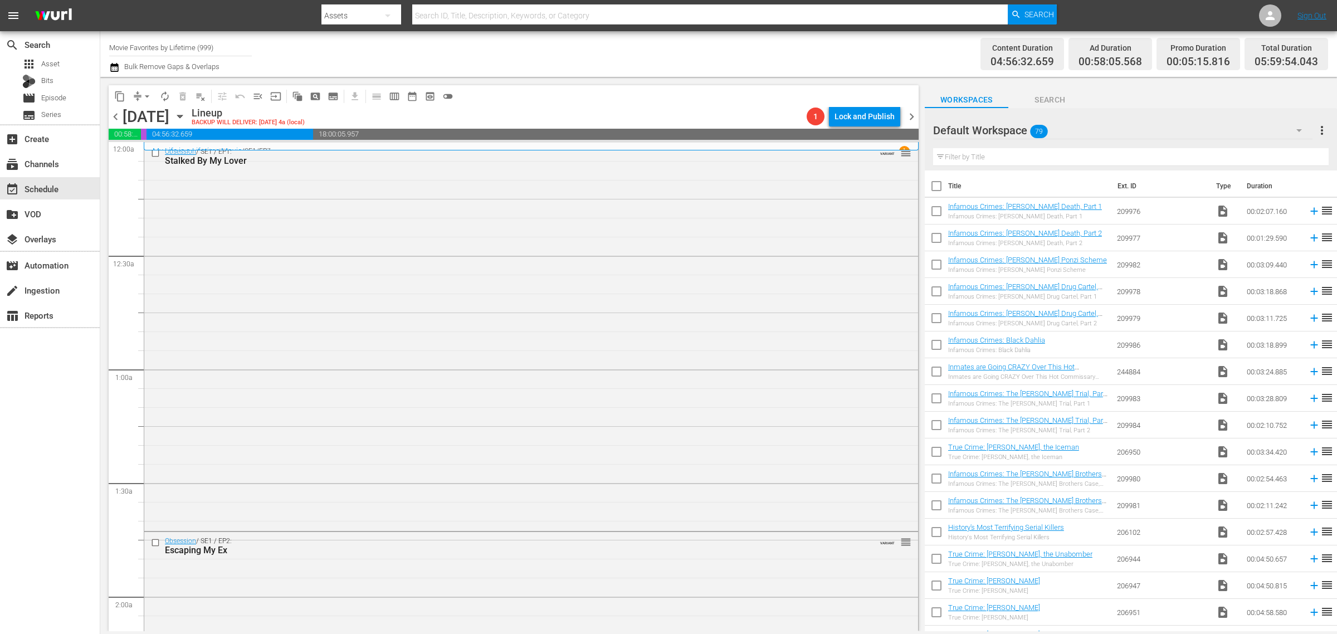
click at [554, 296] on div "Obsession / SE1 / EP1: Stalked By My Lover VARIANT reorder" at bounding box center [531, 336] width 774 height 386
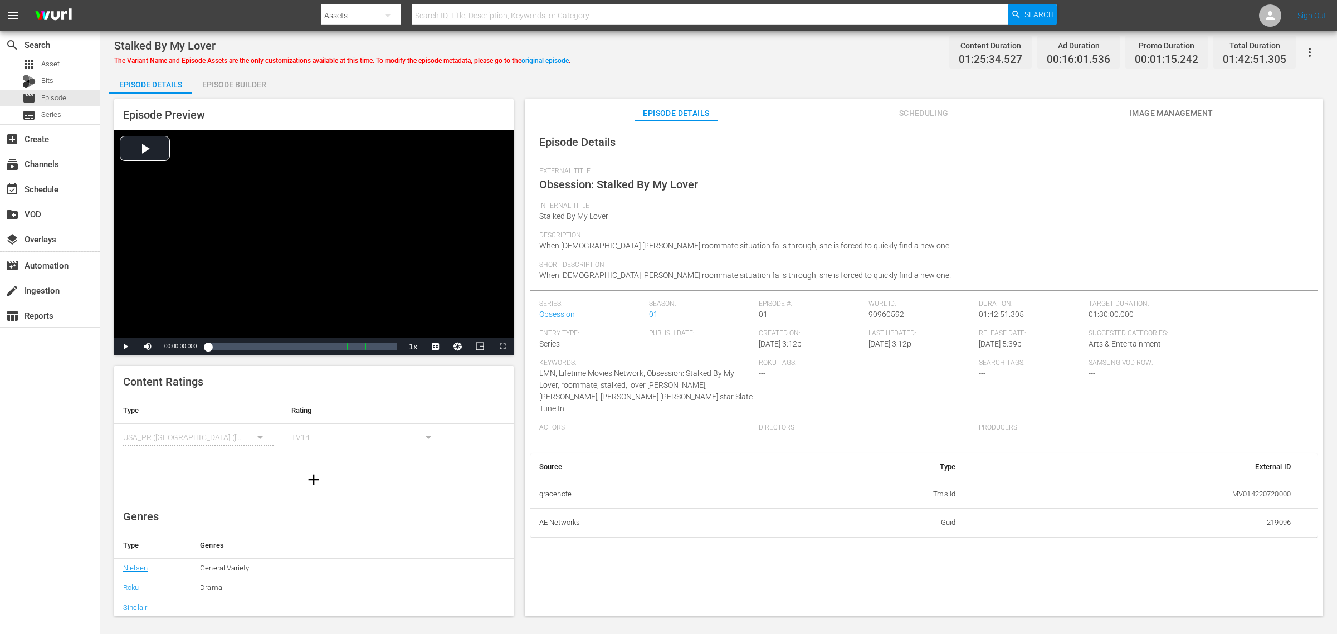
click at [714, 53] on div "Stalked By My Lover The Variant Name and Episode Assets are the only customizat…" at bounding box center [718, 52] width 1208 height 25
click at [354, 82] on div "Episode Details Episode Builder Episode Preview Video Player is loading. Play V…" at bounding box center [719, 348] width 1220 height 554
click at [238, 91] on div "Episode Builder" at bounding box center [234, 84] width 84 height 27
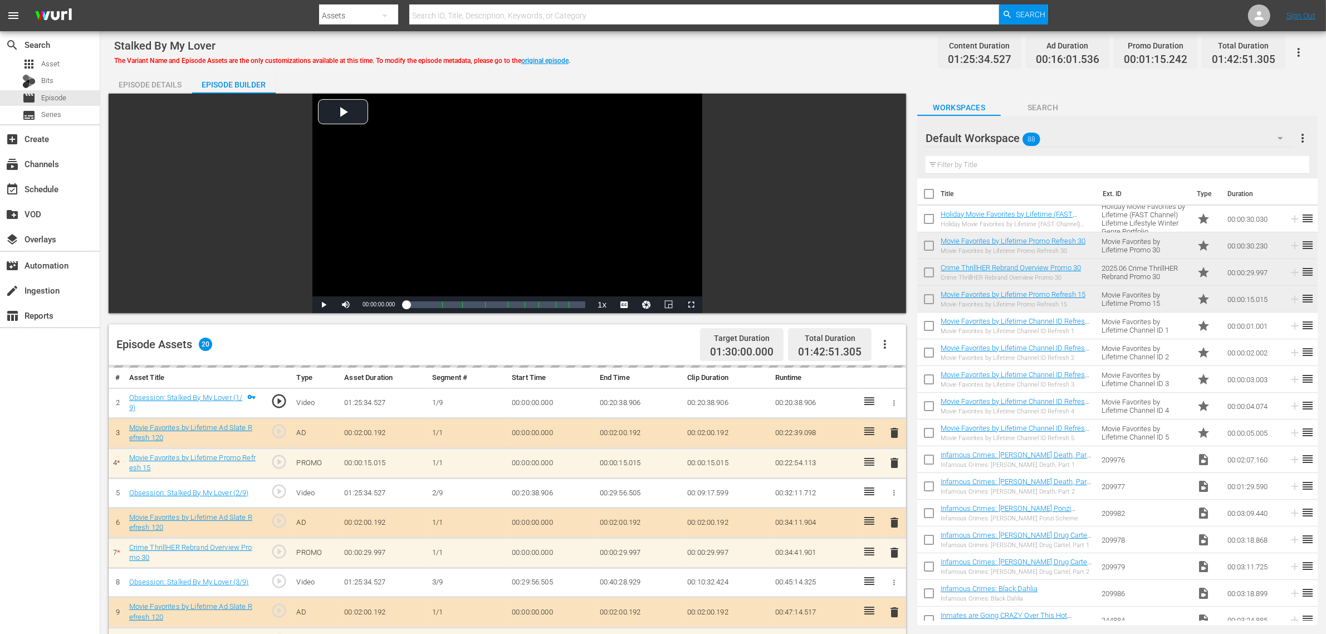
click at [725, 58] on div "Stalked By My Lover The Variant Name and Episode Assets are the only customizat…" at bounding box center [713, 52] width 1198 height 25
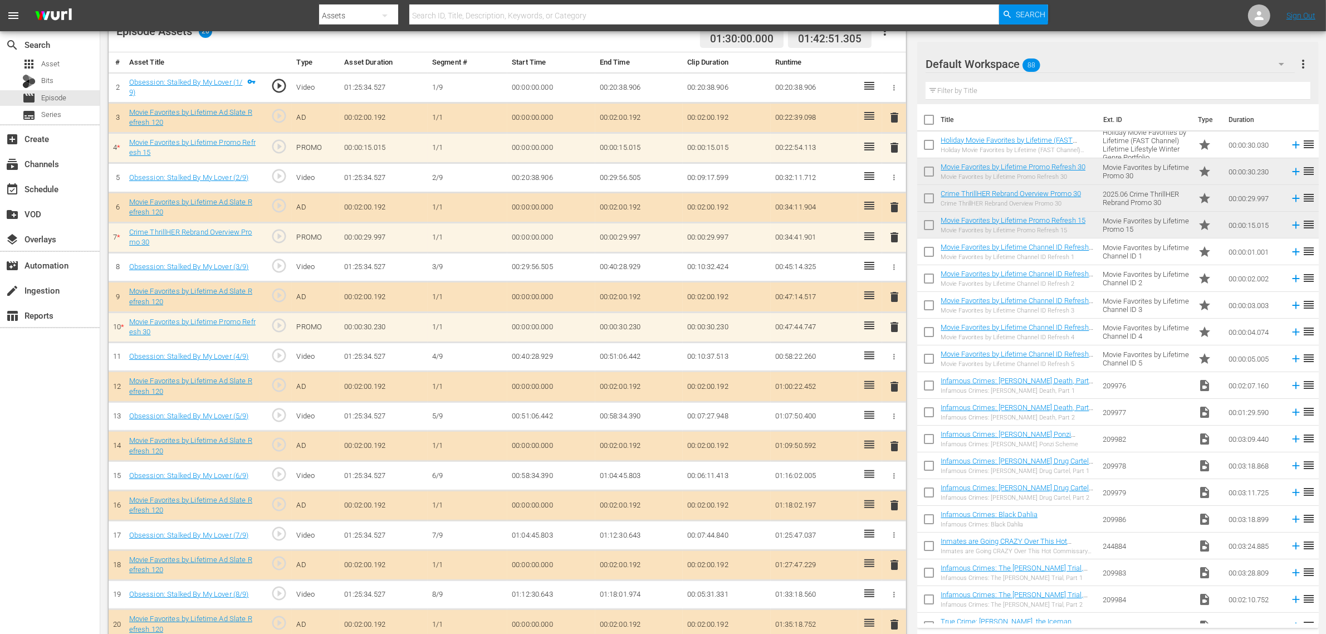
scroll to position [348, 0]
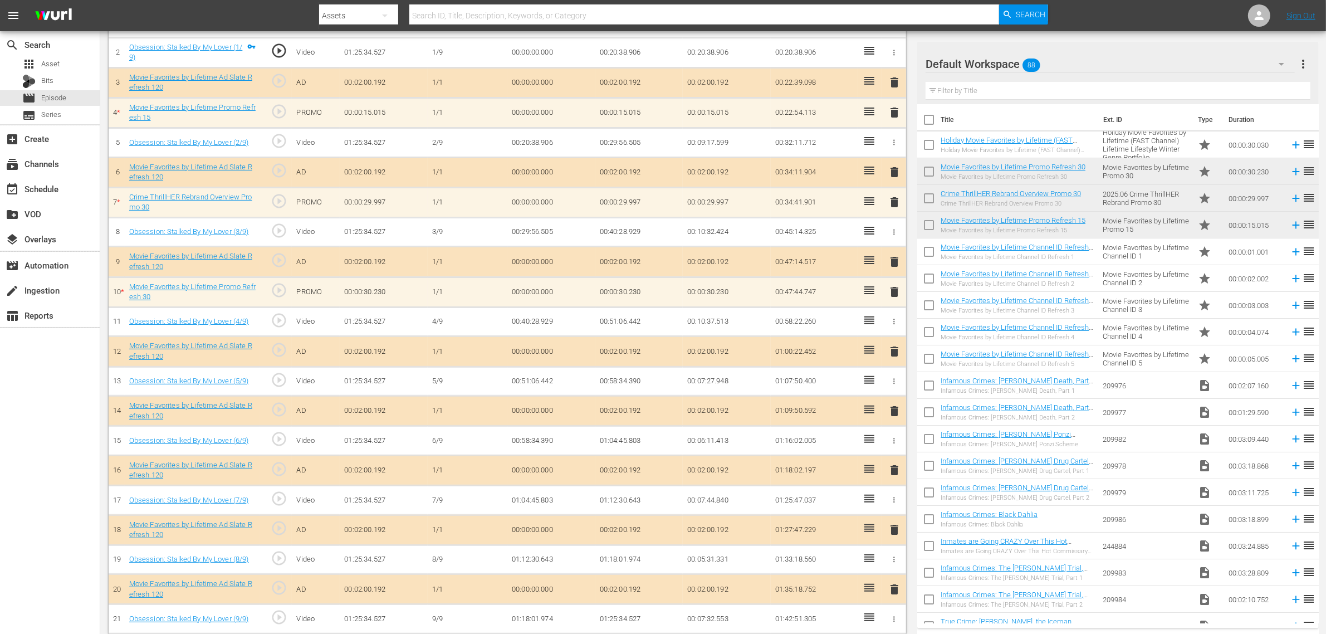
click at [675, 67] on td "00:20:38.906" at bounding box center [639, 52] width 88 height 30
